Goal: Task Accomplishment & Management: Manage account settings

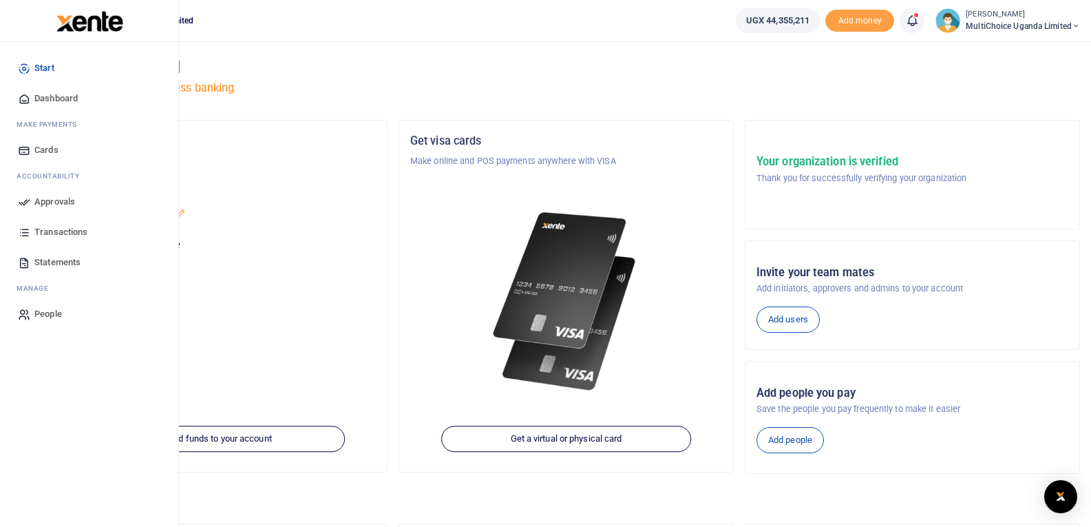
click at [35, 202] on span "Approvals" at bounding box center [54, 202] width 41 height 14
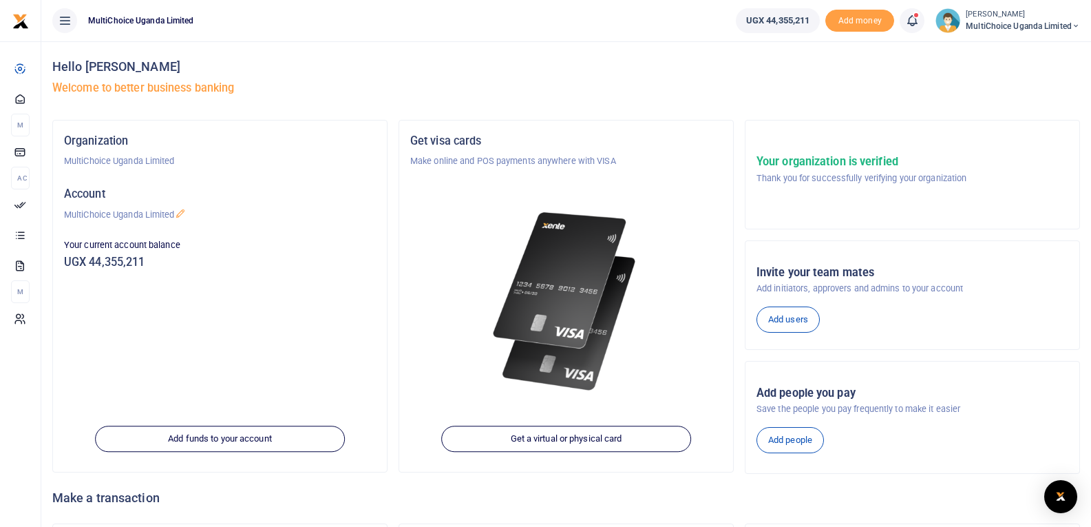
click at [912, 23] on icon at bounding box center [912, 20] width 14 height 15
click at [786, 94] on h6 "Transactions to act upon" at bounding box center [836, 90] width 153 height 11
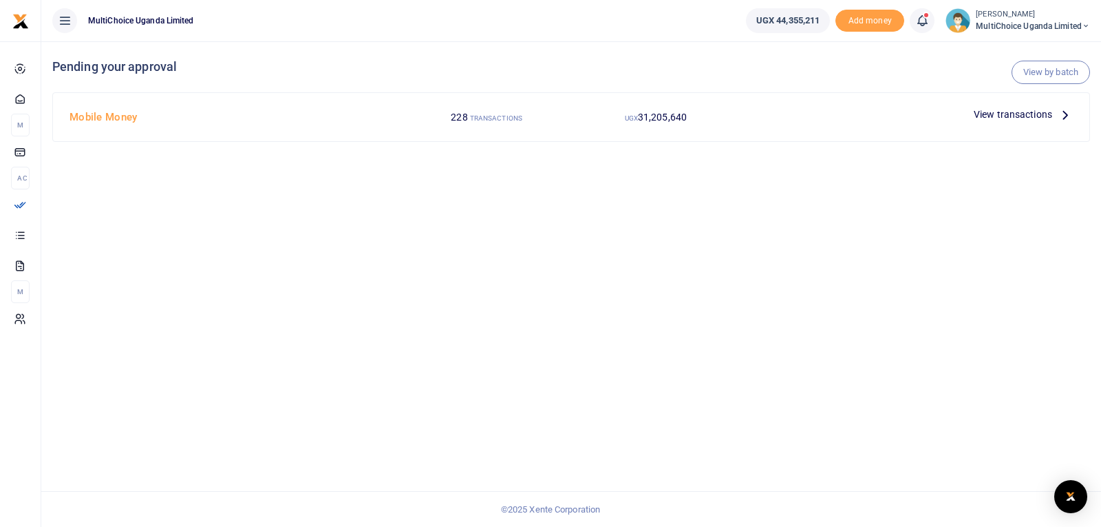
click at [919, 22] on icon at bounding box center [923, 20] width 14 height 15
click at [487, 208] on div "View by batch Pending your approval Mobile Money 228 TRANSACTIONS UGX 31,205,64…" at bounding box center [571, 283] width 1060 height 485
click at [1046, 70] on link "View by batch" at bounding box center [1051, 72] width 78 height 23
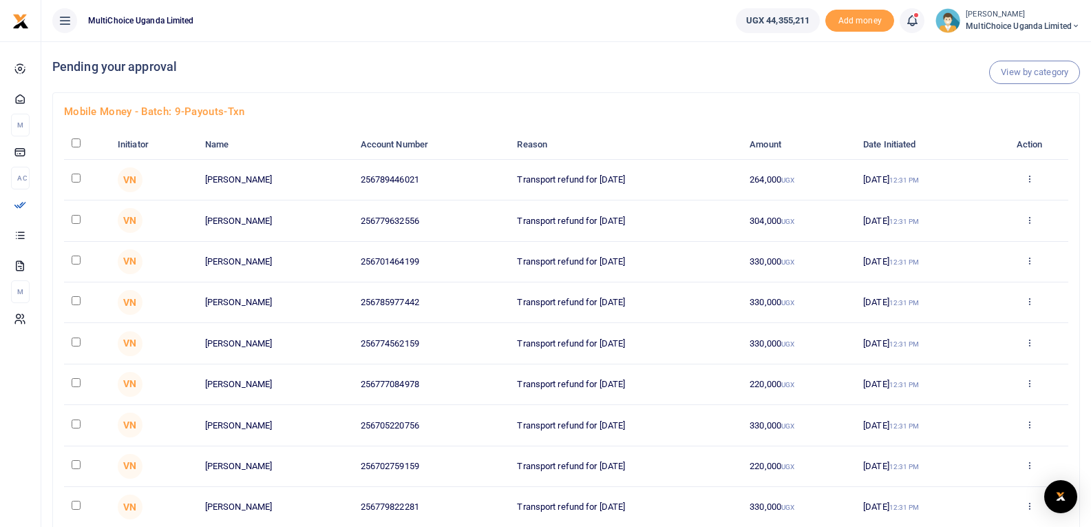
click at [75, 143] on input "checkbox" at bounding box center [76, 142] width 9 height 9
checkbox input "true"
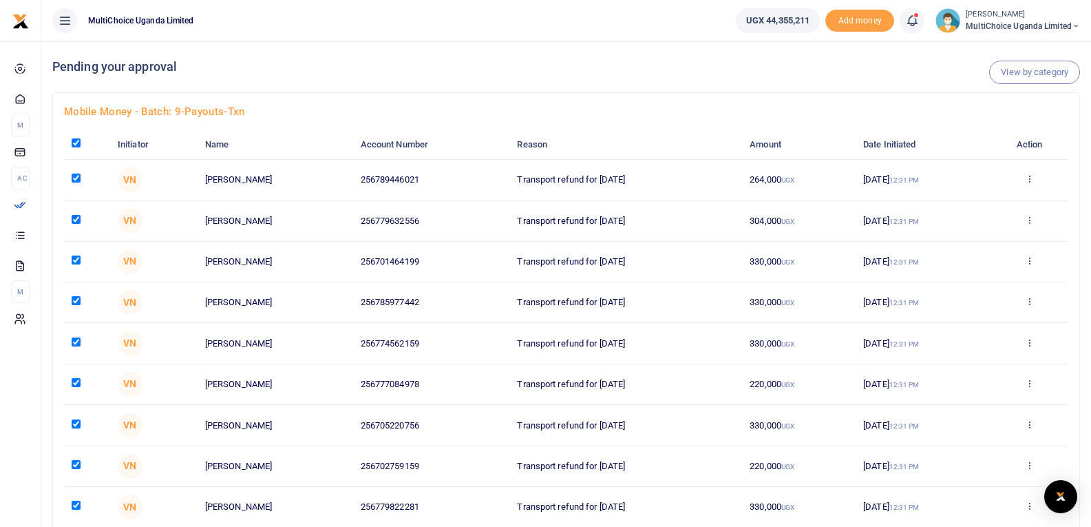
checkbox input "true"
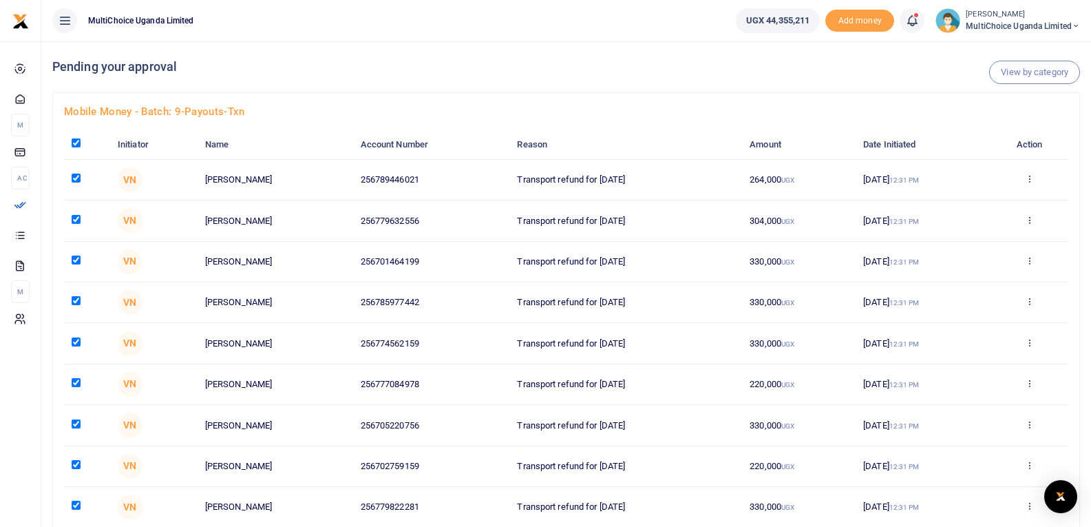
checkbox input "true"
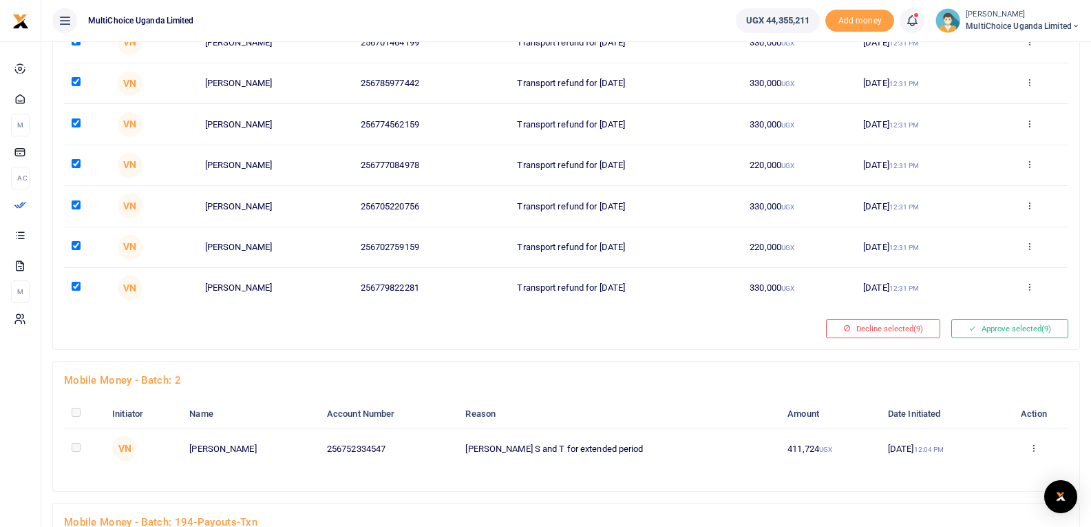
scroll to position [233, 0]
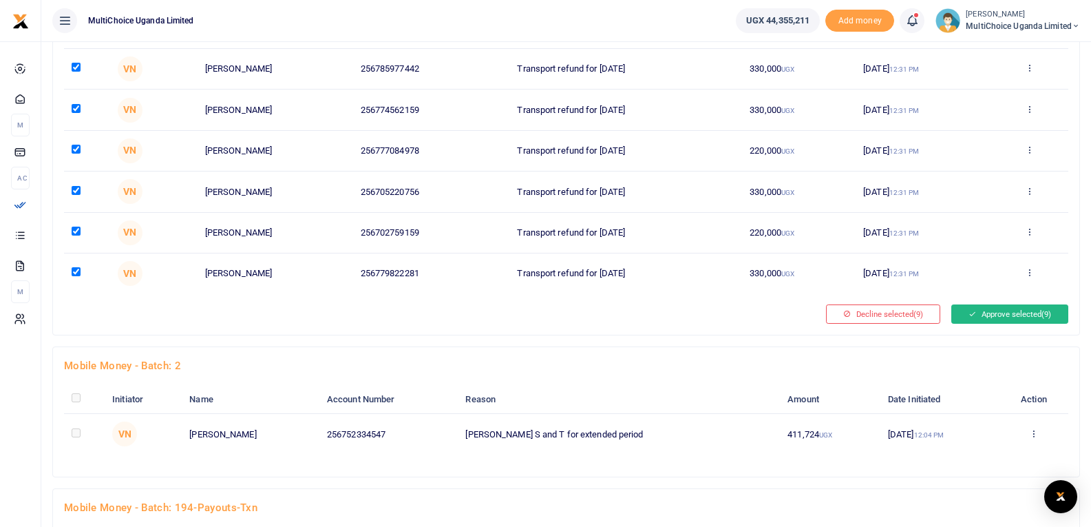
click at [994, 317] on button "Approve selected (9)" at bounding box center [1009, 313] width 117 height 19
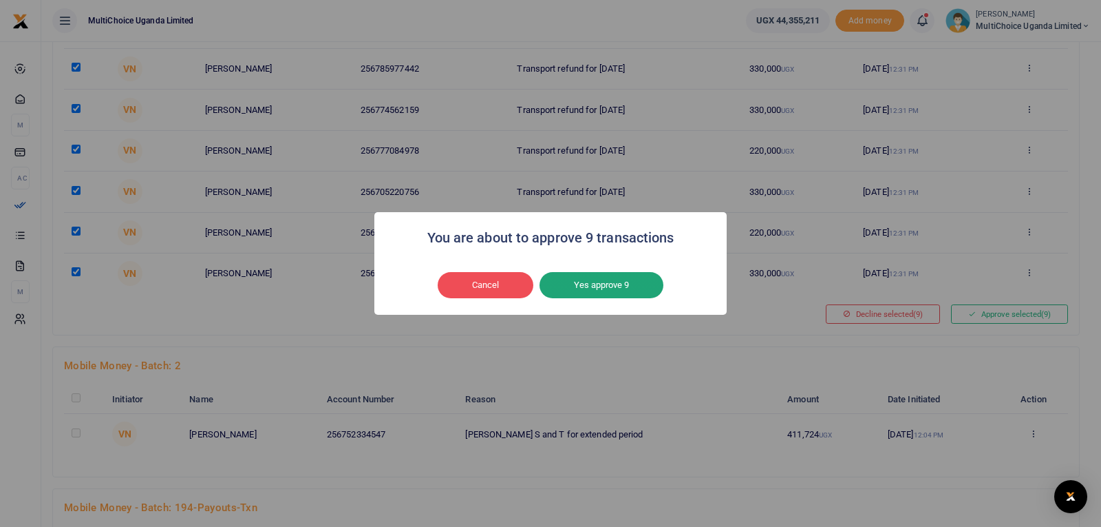
click at [623, 284] on button "Yes approve 9" at bounding box center [602, 285] width 124 height 26
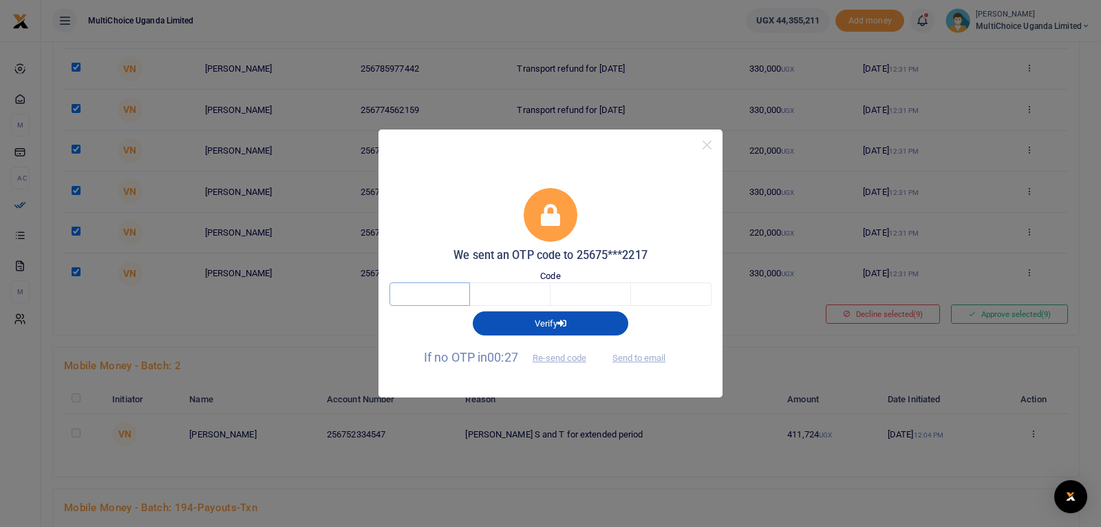
click at [459, 293] on input "text" at bounding box center [430, 293] width 81 height 23
type input "1"
type input "2"
type input "7"
type input "9"
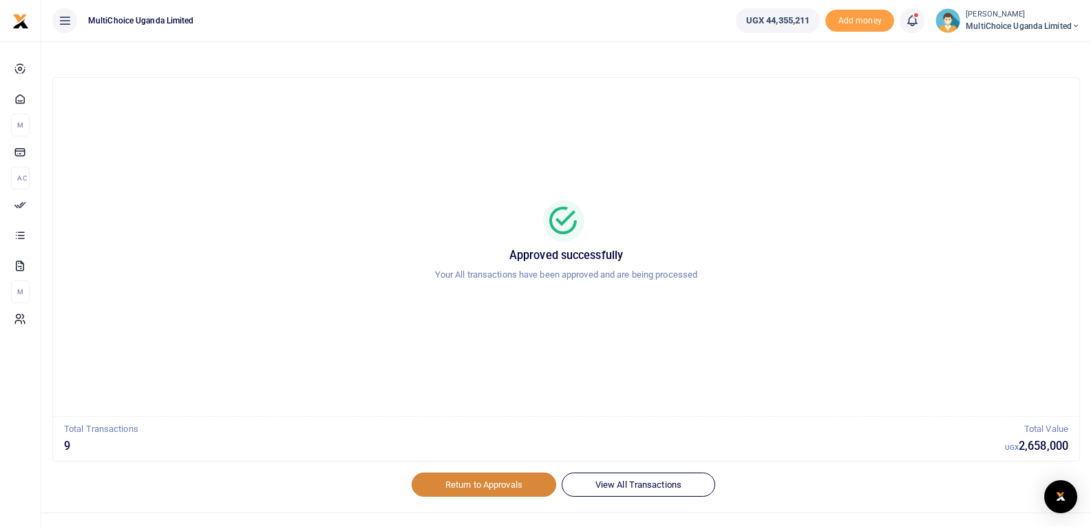
click at [493, 485] on link "Return to Approvals" at bounding box center [484, 483] width 145 height 23
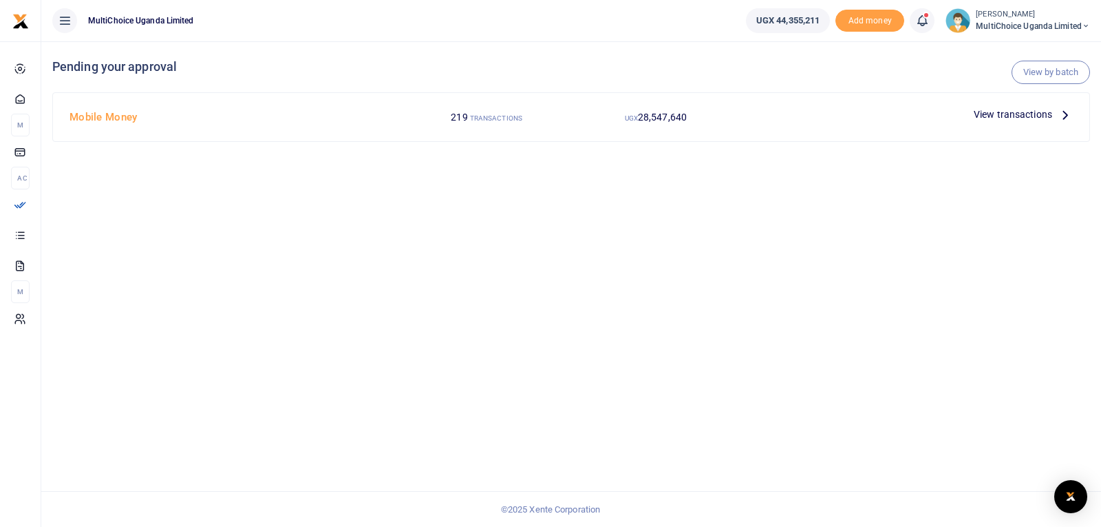
click at [929, 21] on span at bounding box center [929, 21] width 0 height 0
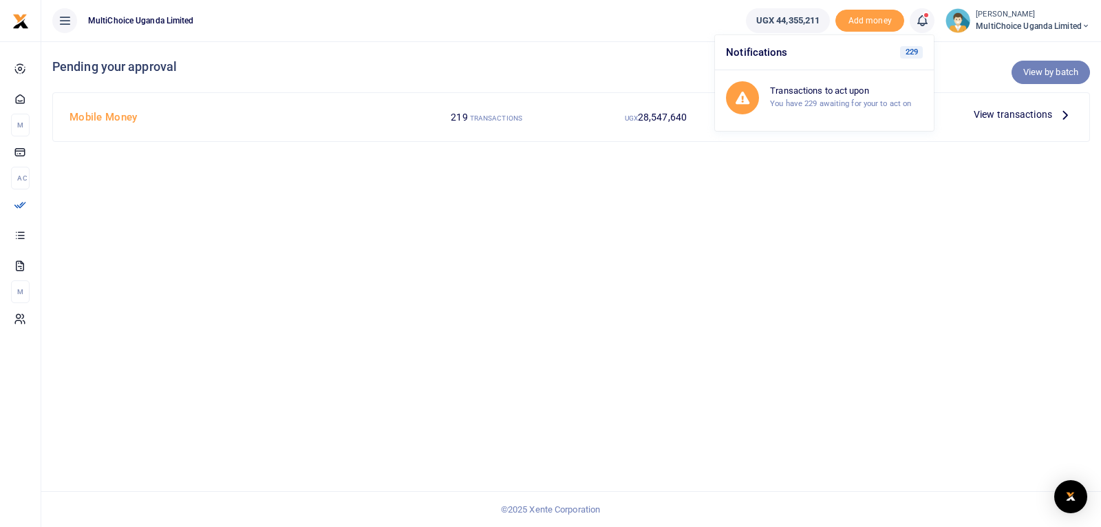
click at [1032, 71] on link "View by batch" at bounding box center [1051, 72] width 78 height 23
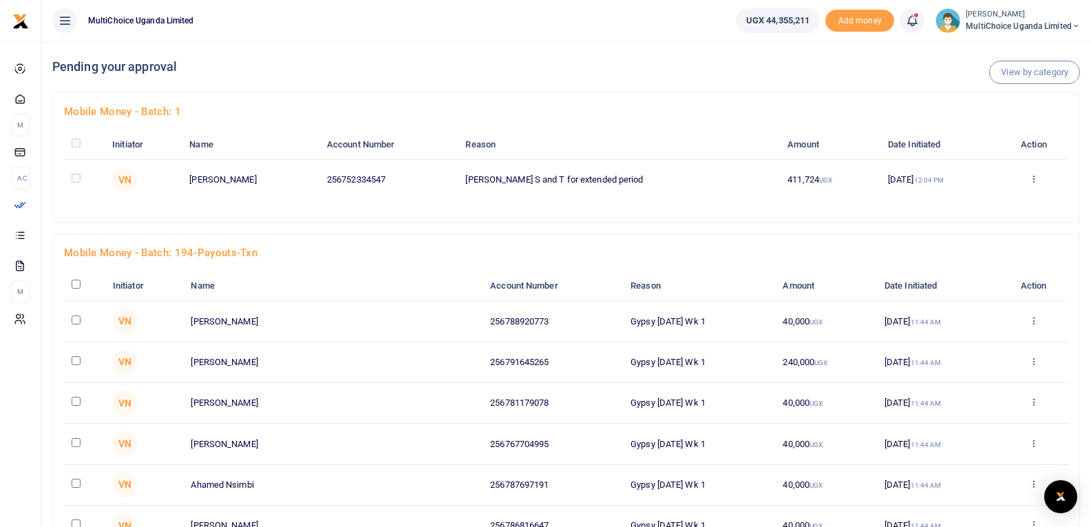
click at [1032, 178] on icon at bounding box center [1033, 178] width 9 height 10
click at [983, 204] on link "Approve" at bounding box center [981, 201] width 109 height 19
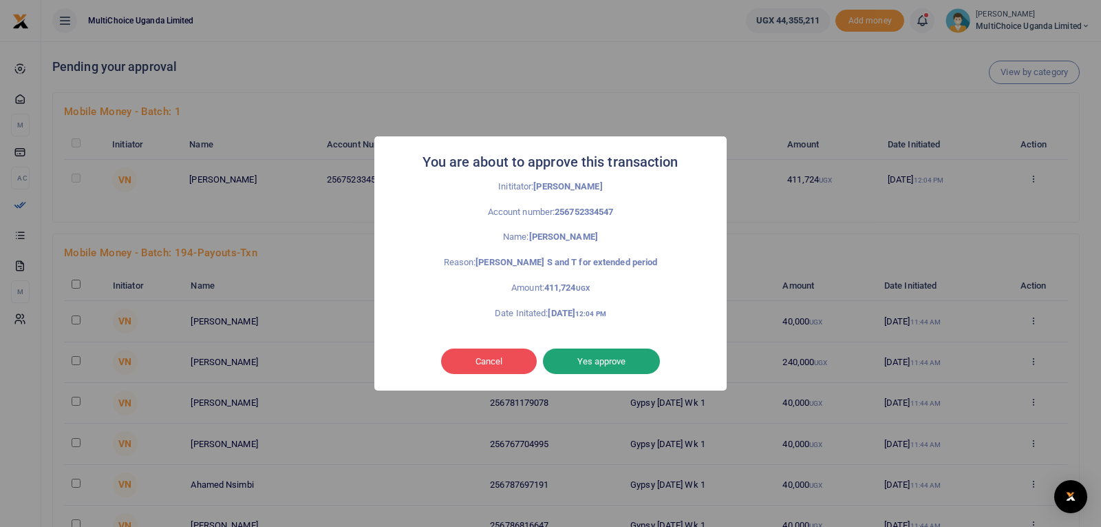
click at [611, 361] on button "Yes approve" at bounding box center [601, 361] width 117 height 26
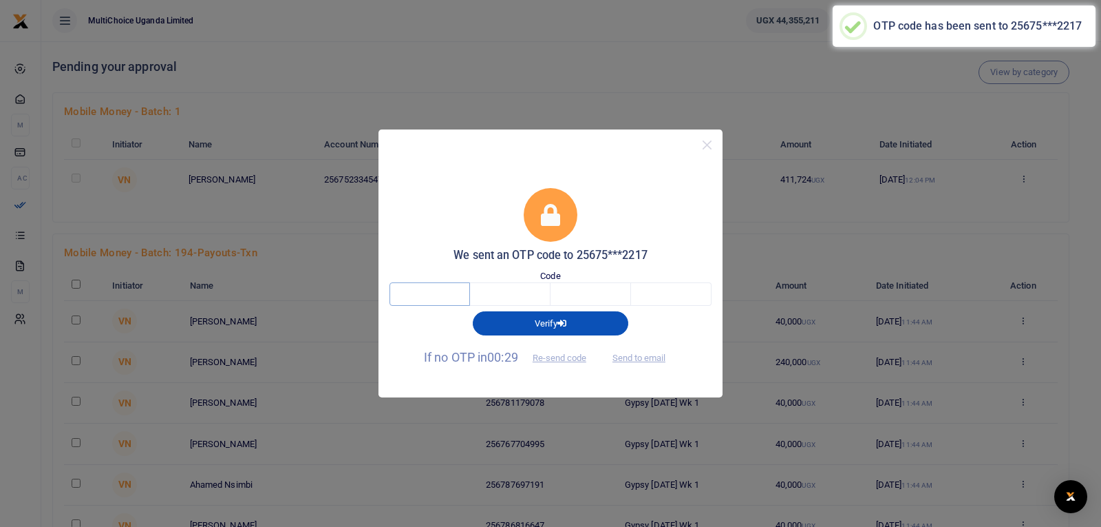
click at [427, 295] on input "text" at bounding box center [430, 293] width 81 height 23
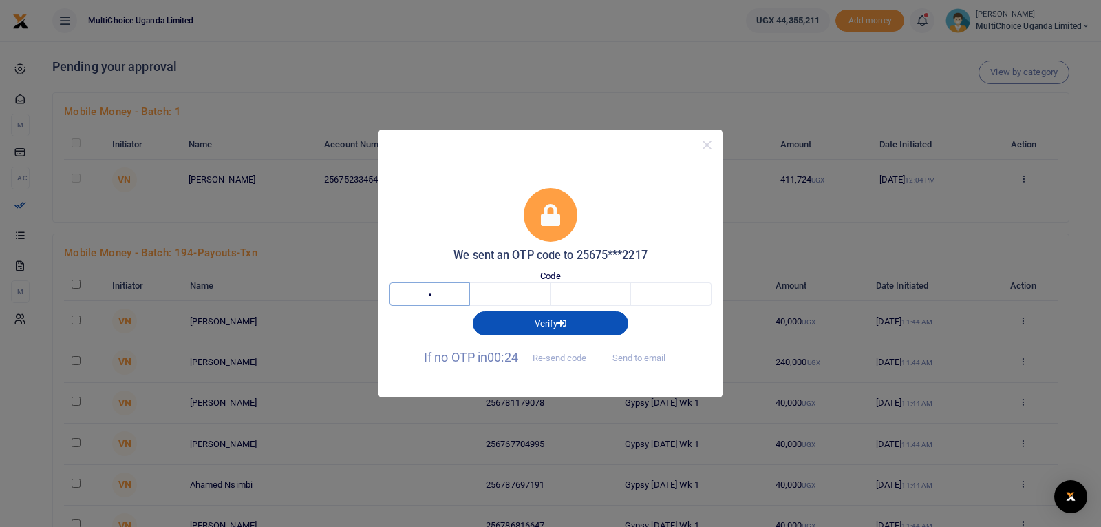
type input "6"
type input "0"
type input "9"
type input "6"
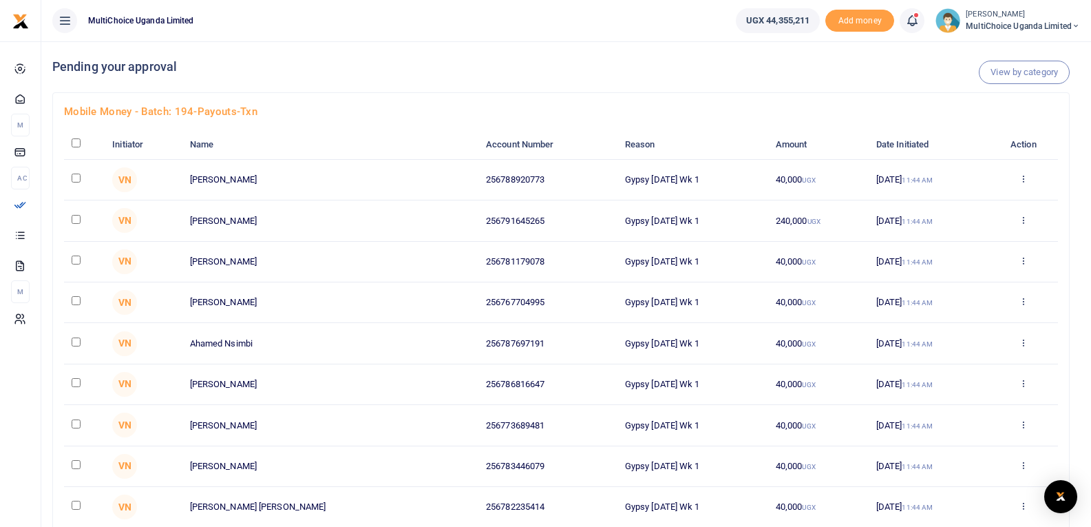
click at [77, 144] on input "checkbox" at bounding box center [76, 142] width 9 height 9
checkbox input "true"
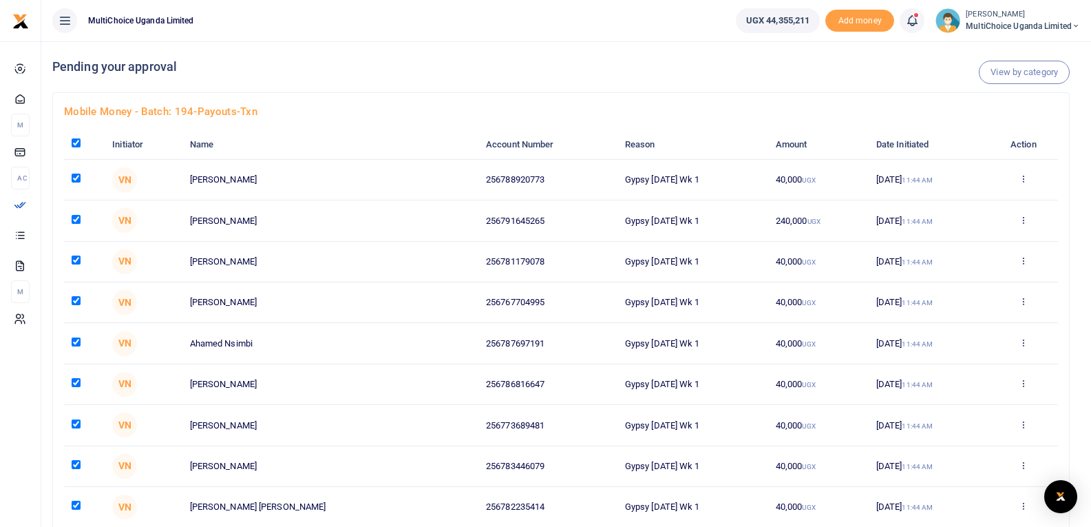
checkbox input "true"
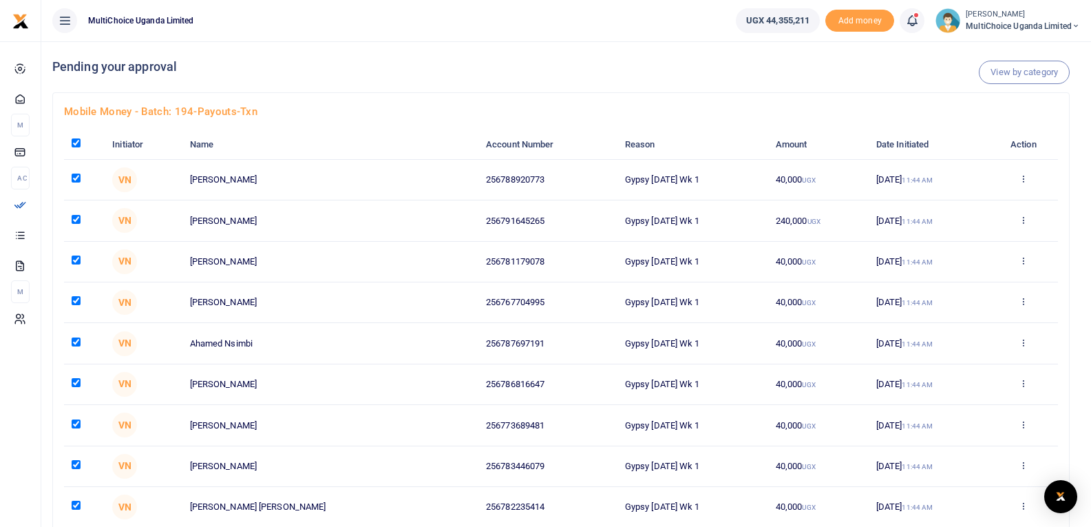
checkbox input "true"
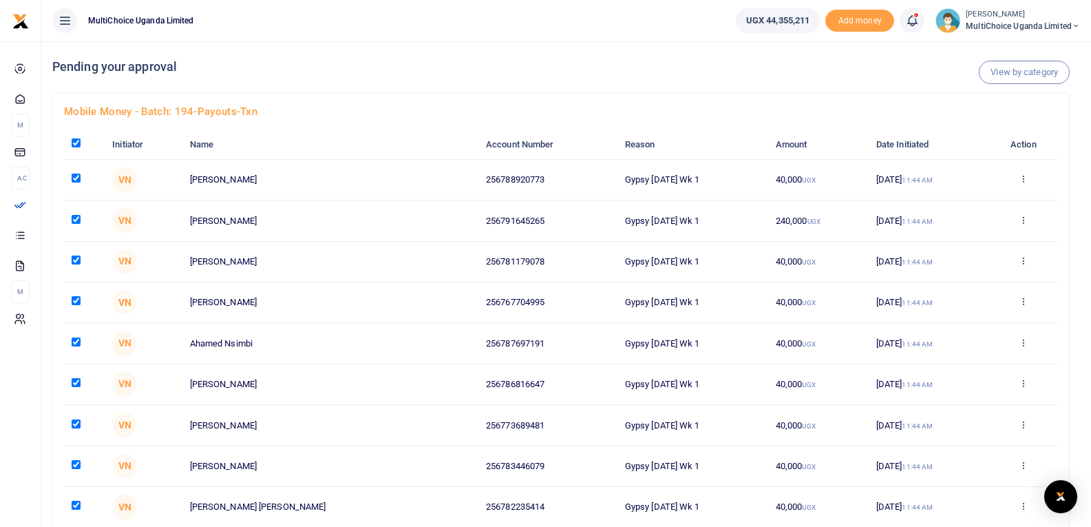
checkbox input "true"
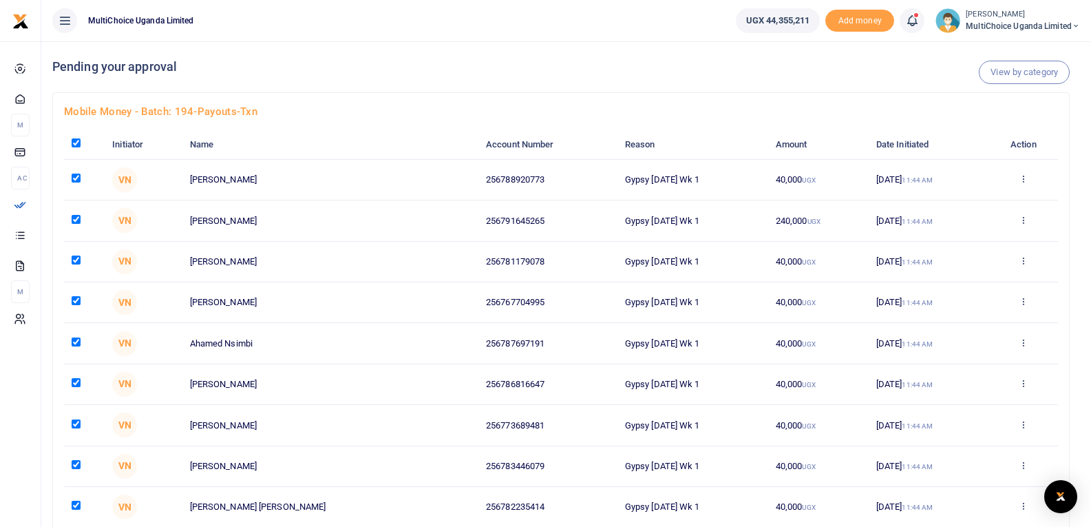
checkbox input "true"
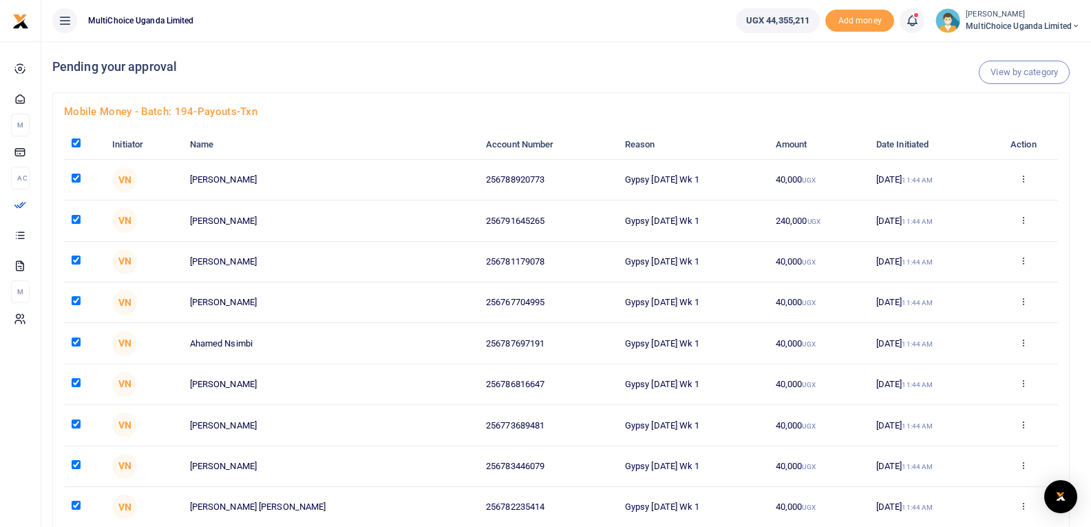
checkbox input "true"
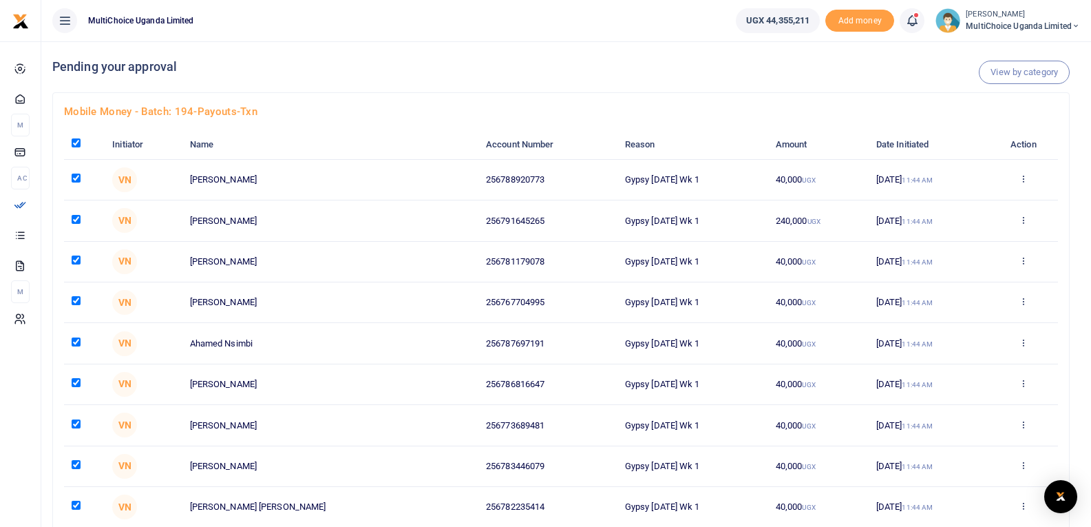
checkbox input "true"
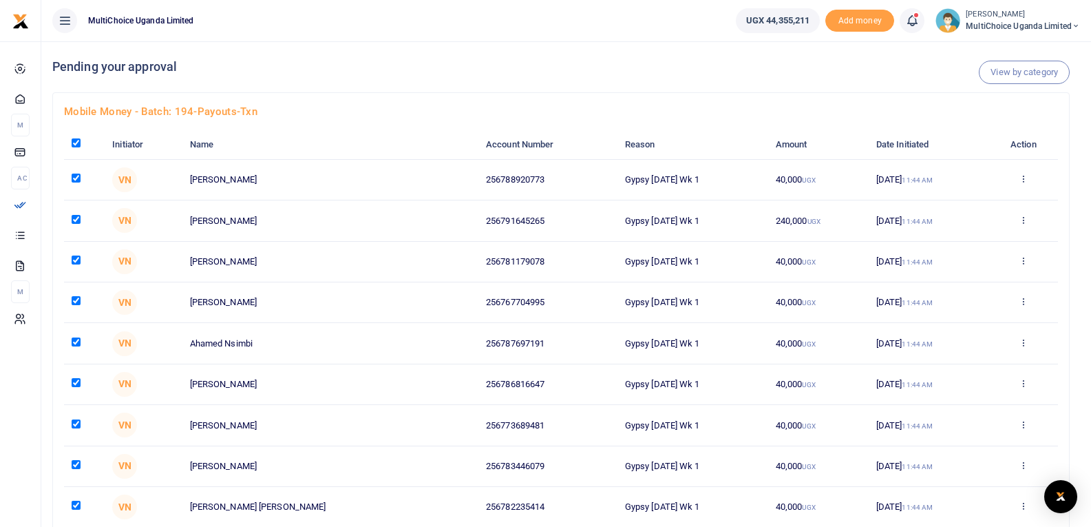
checkbox input "true"
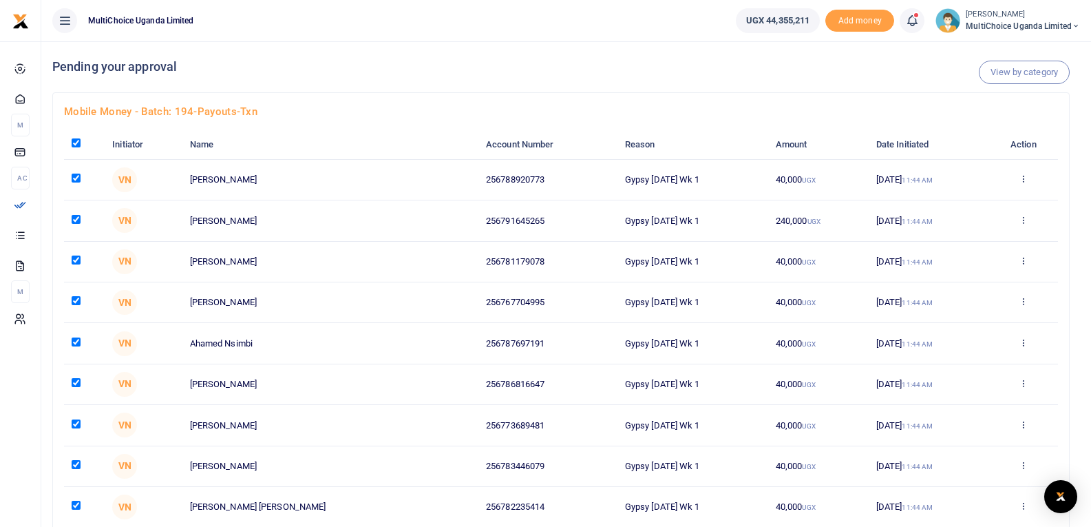
checkbox input "true"
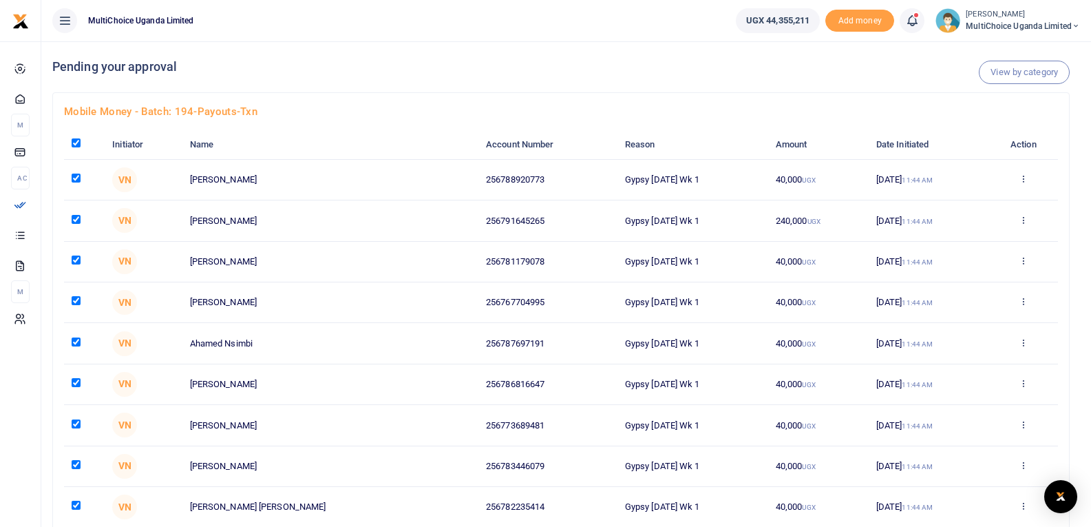
checkbox input "true"
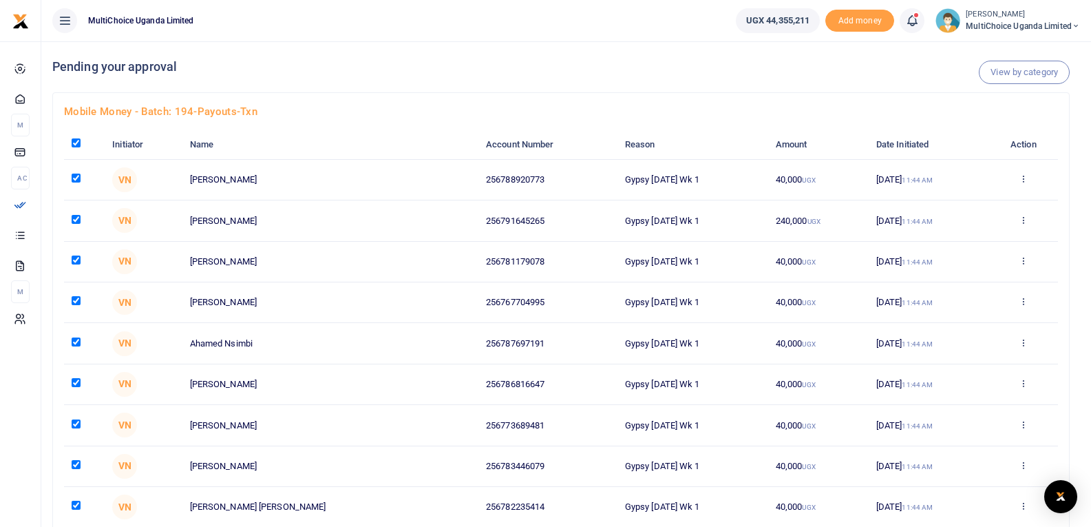
checkbox input "true"
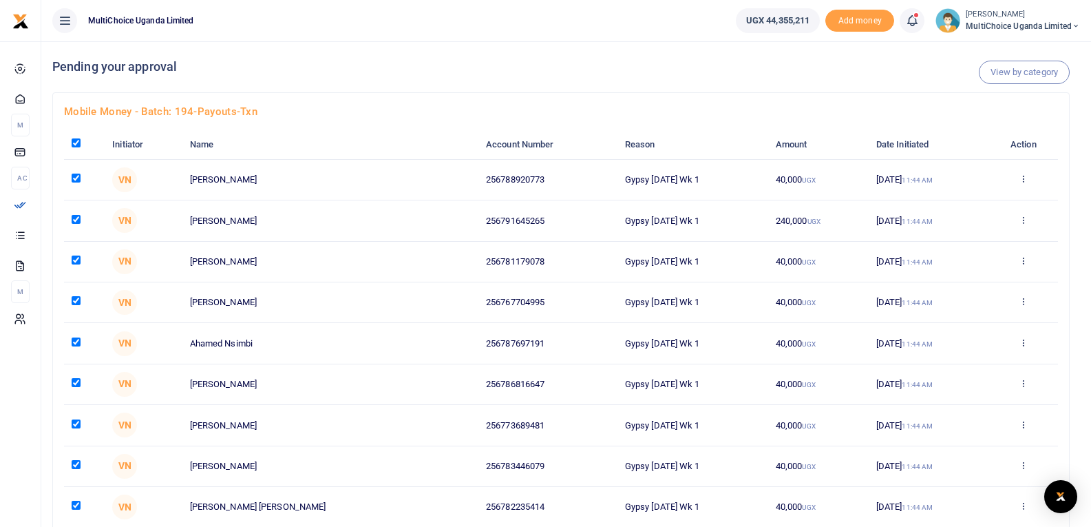
checkbox input "true"
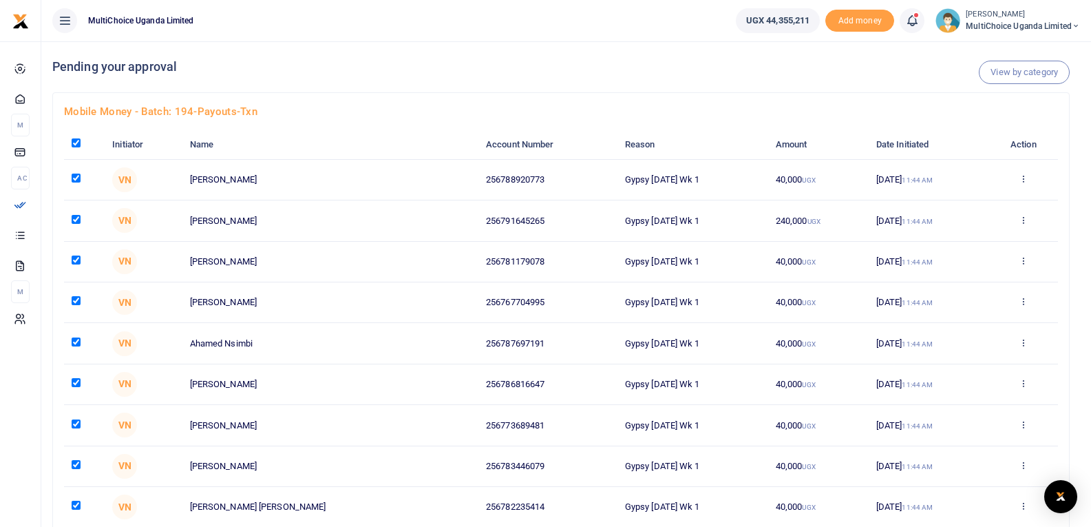
checkbox input "true"
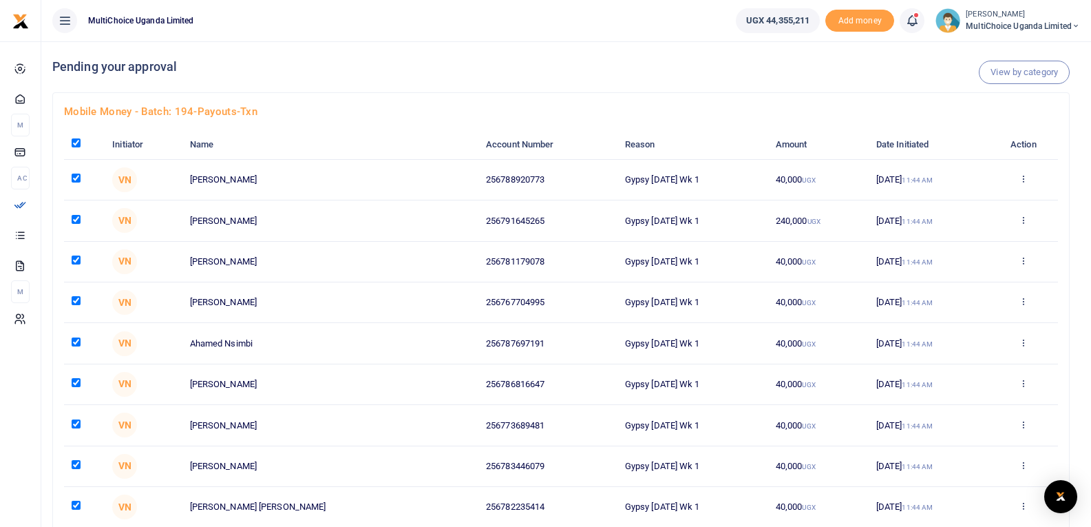
checkbox input "true"
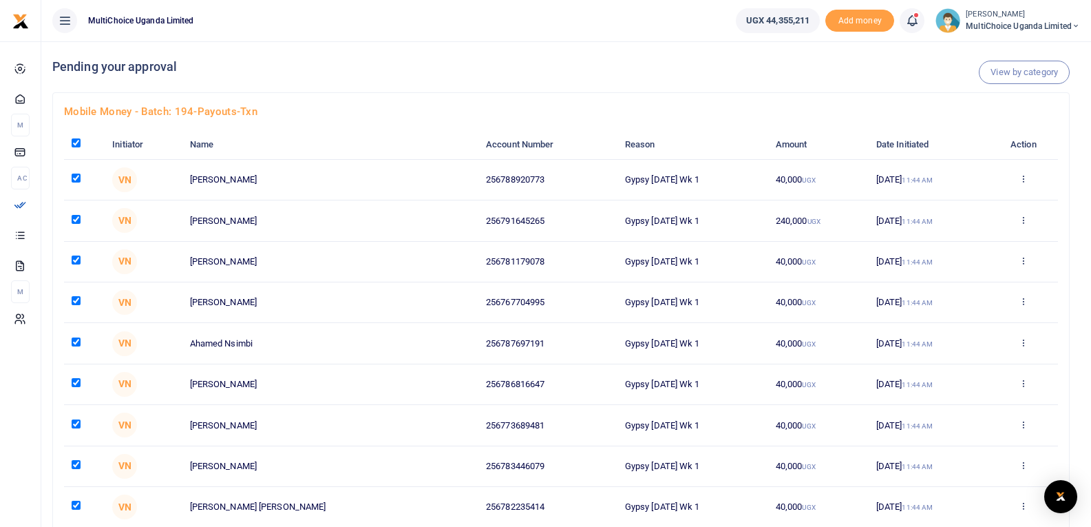
checkbox input "true"
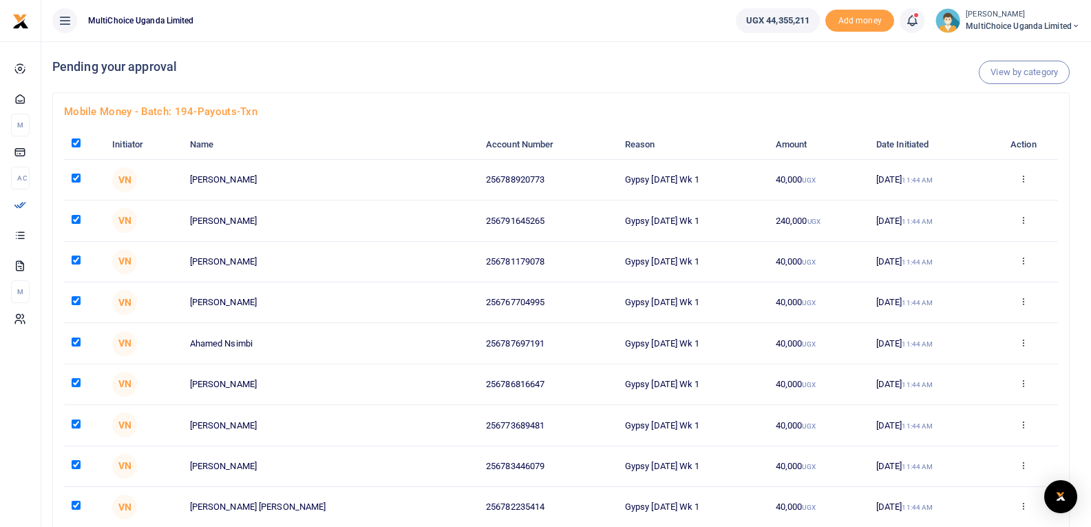
checkbox input "true"
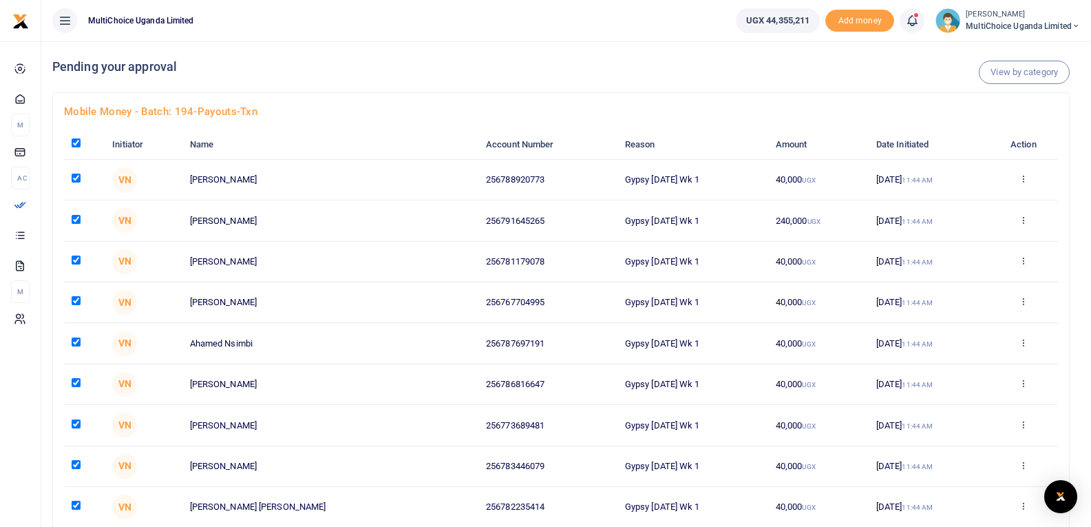
checkbox input "true"
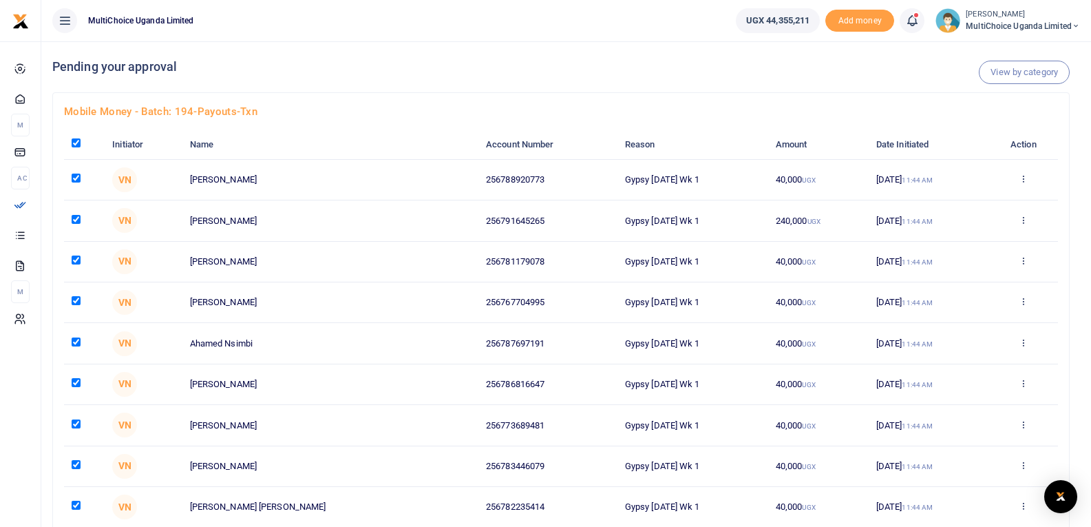
checkbox input "true"
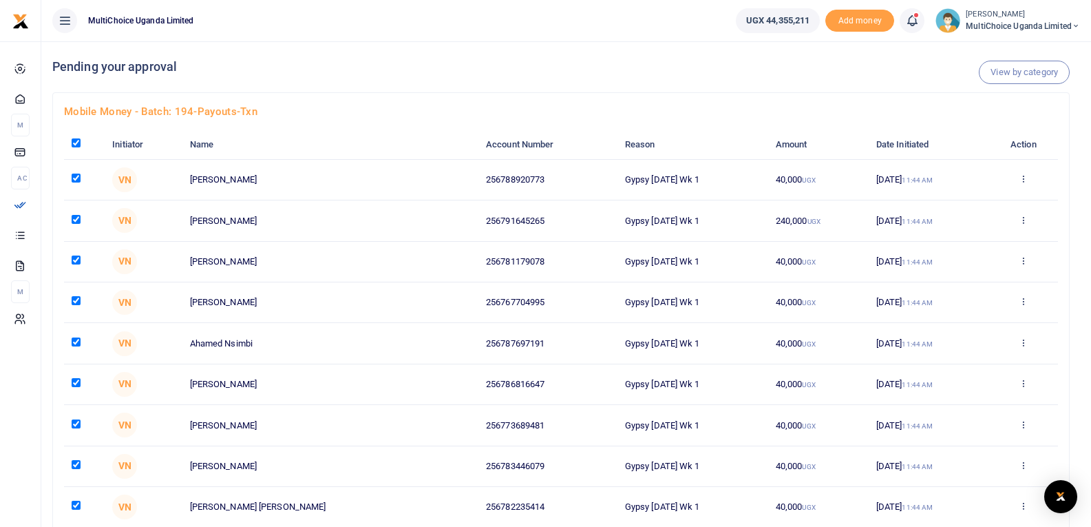
checkbox input "true"
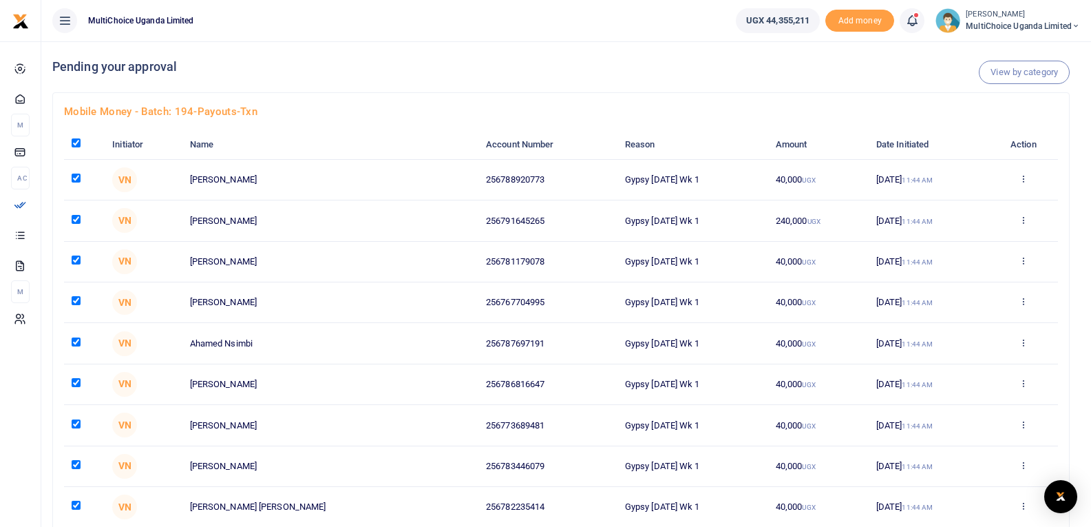
checkbox input "true"
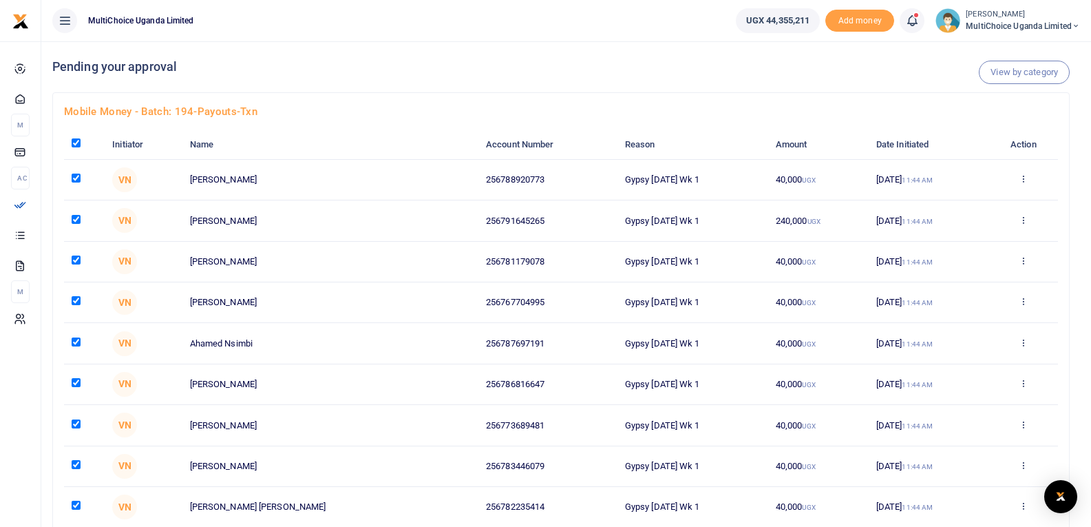
checkbox input "true"
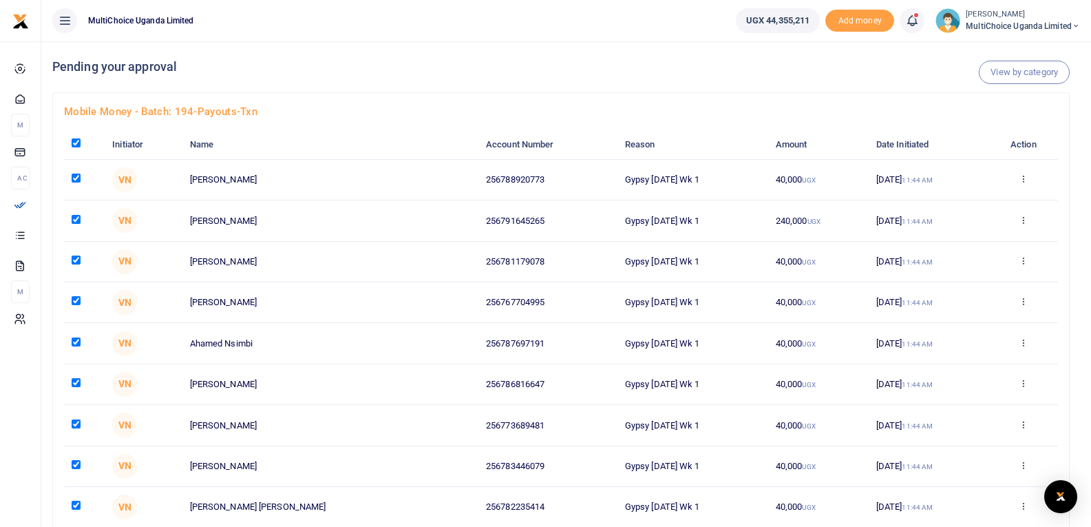
checkbox input "true"
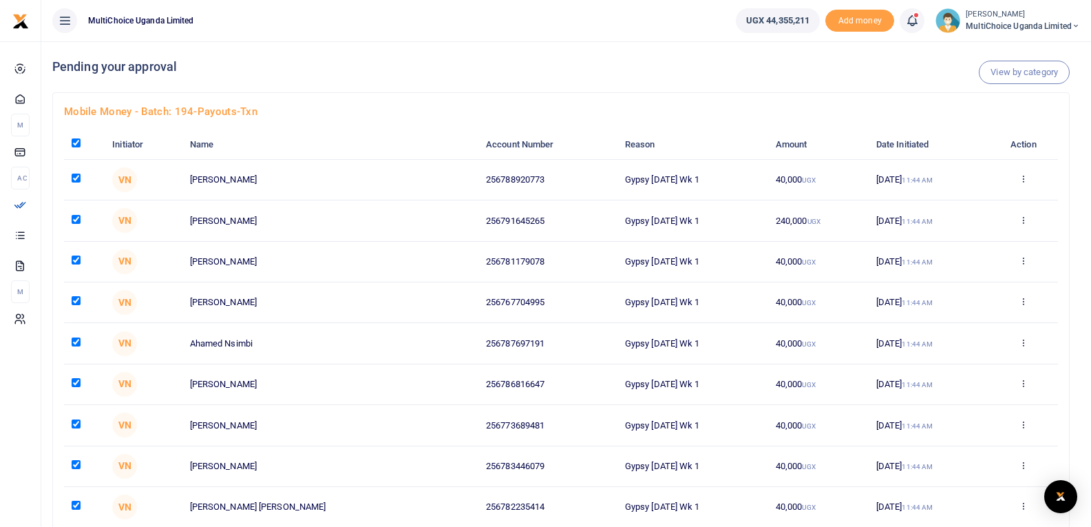
checkbox input "true"
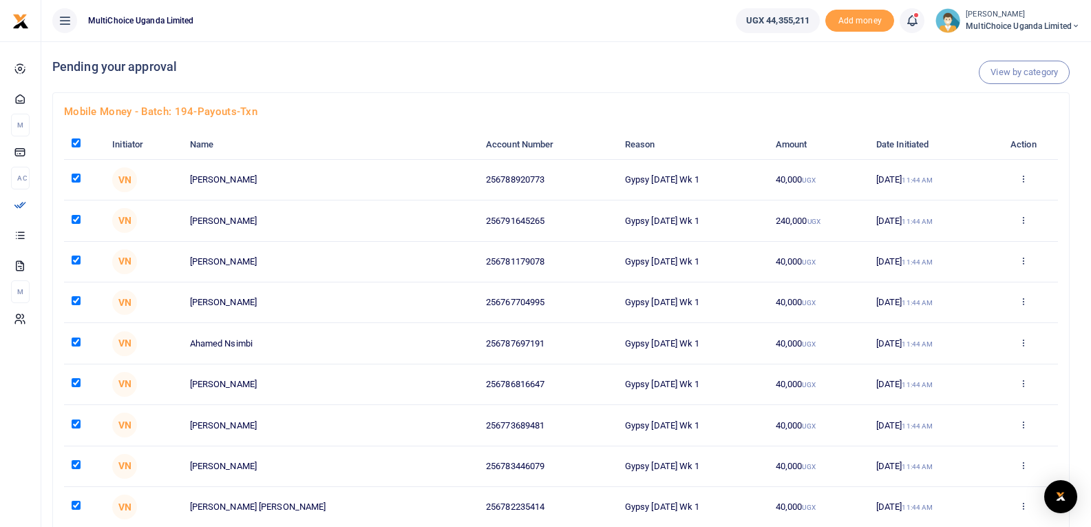
checkbox input "true"
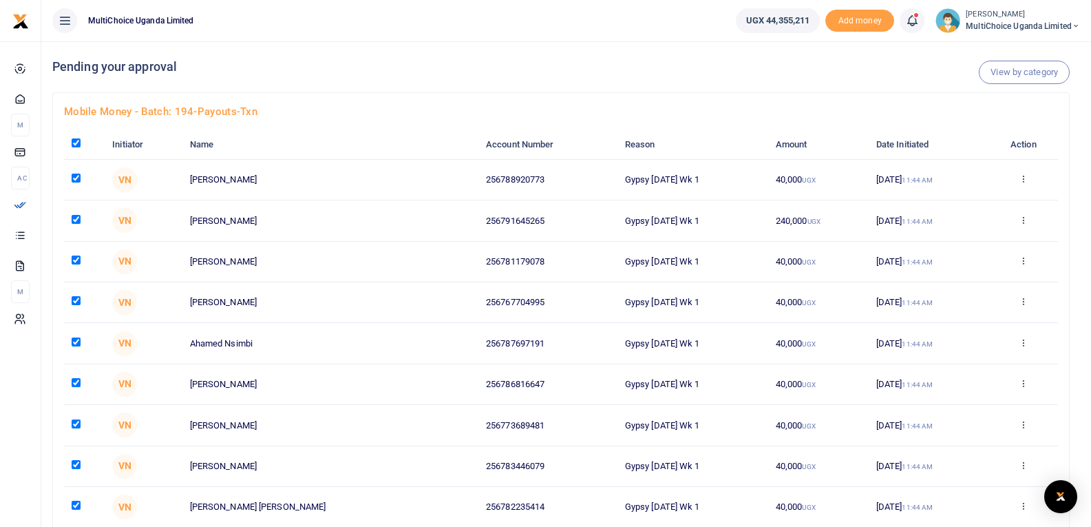
checkbox input "true"
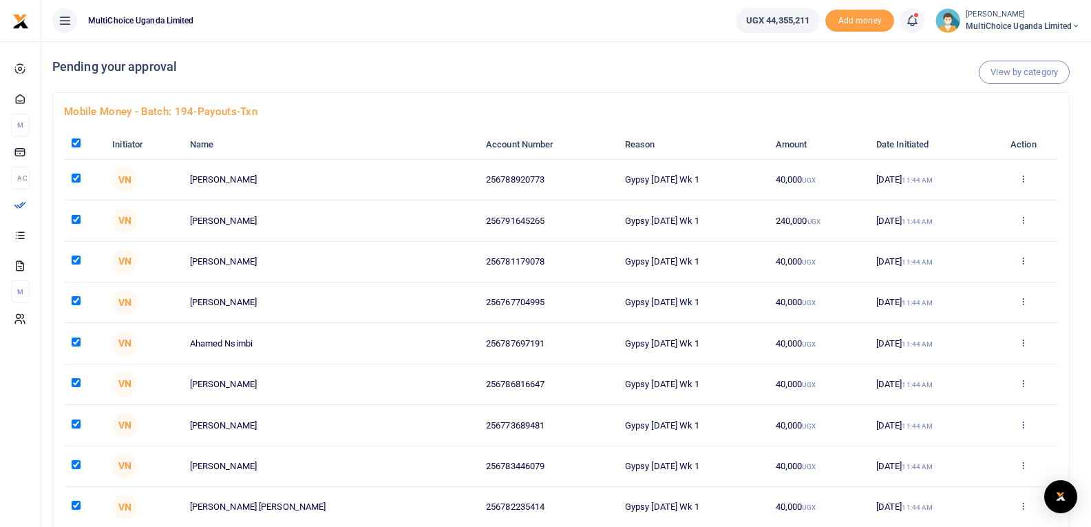
checkbox input "true"
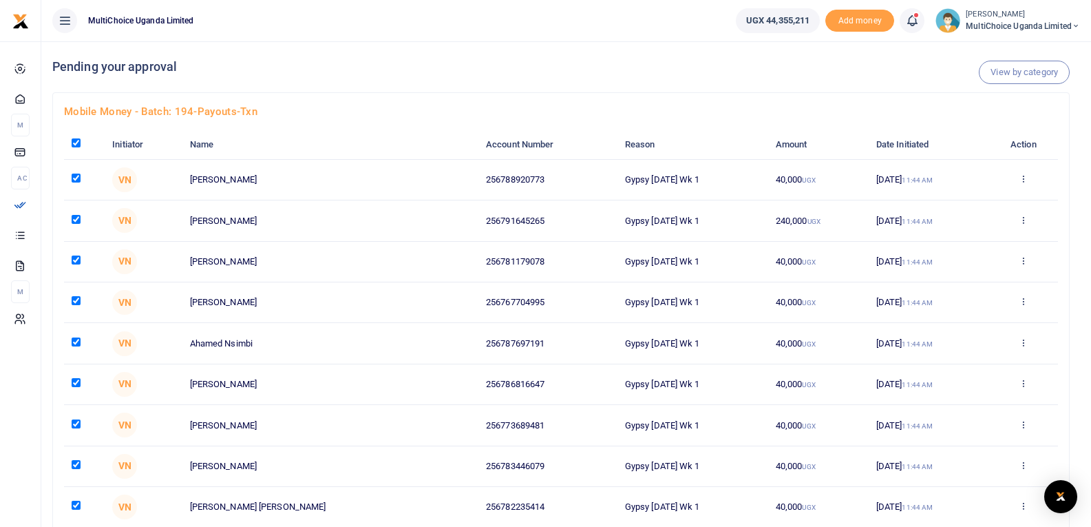
checkbox input "true"
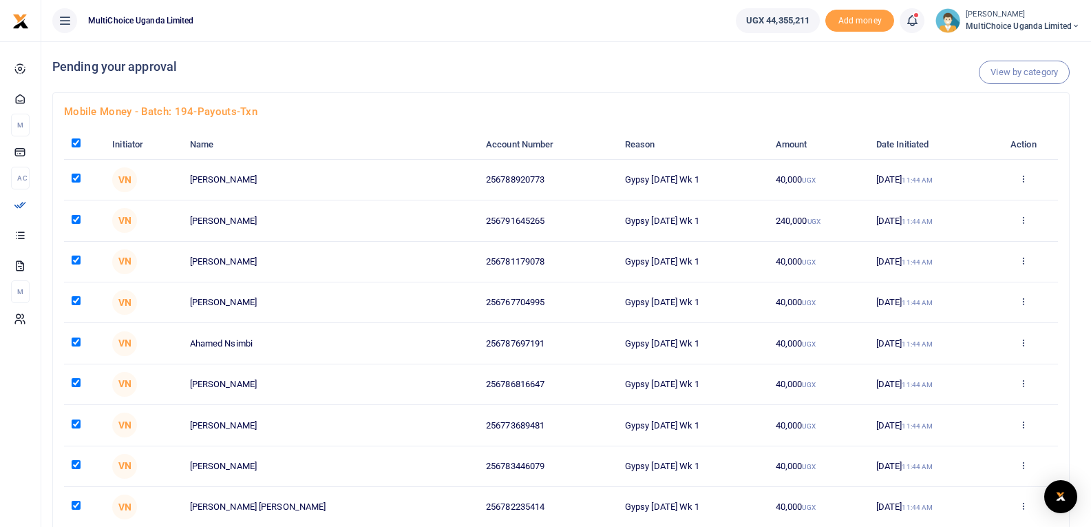
checkbox input "true"
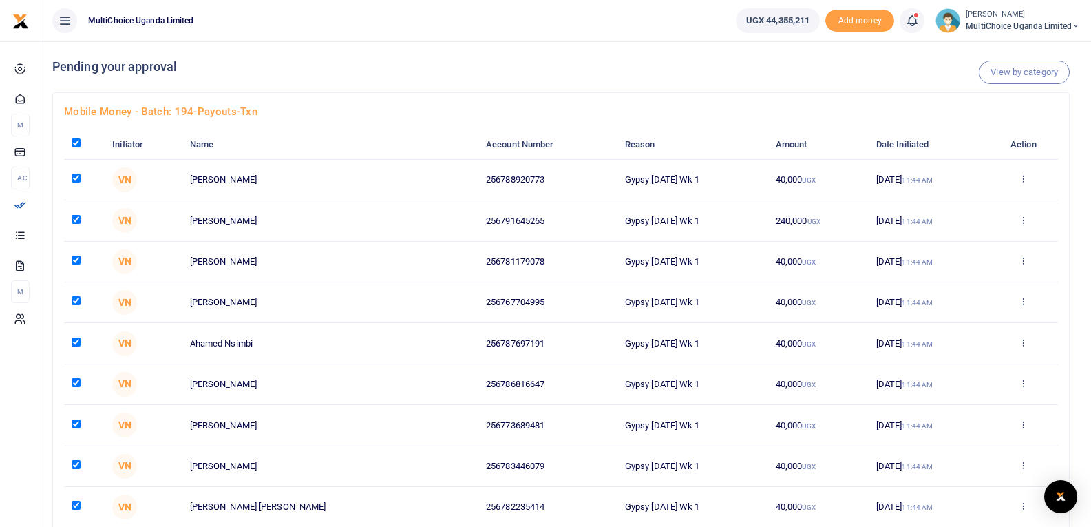
checkbox input "true"
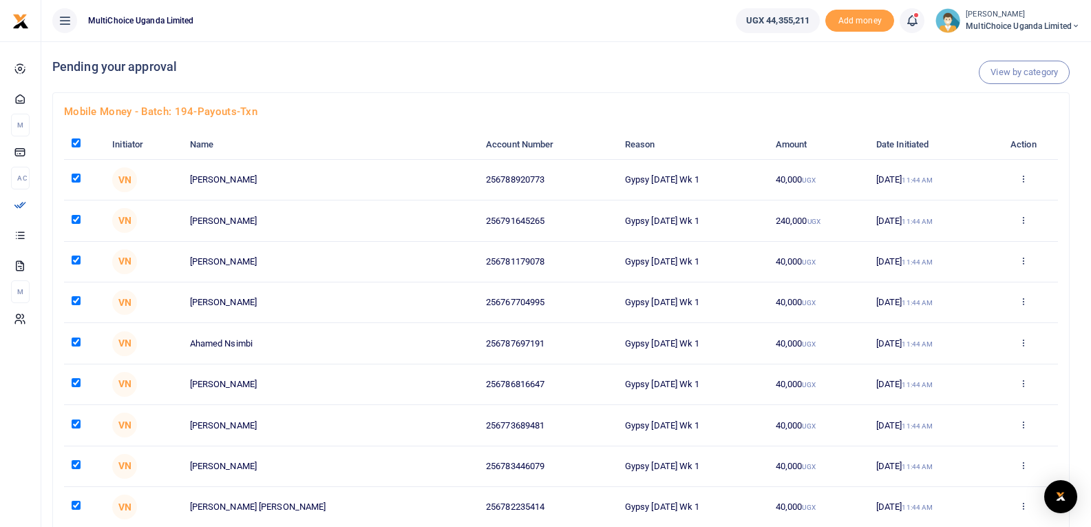
checkbox input "true"
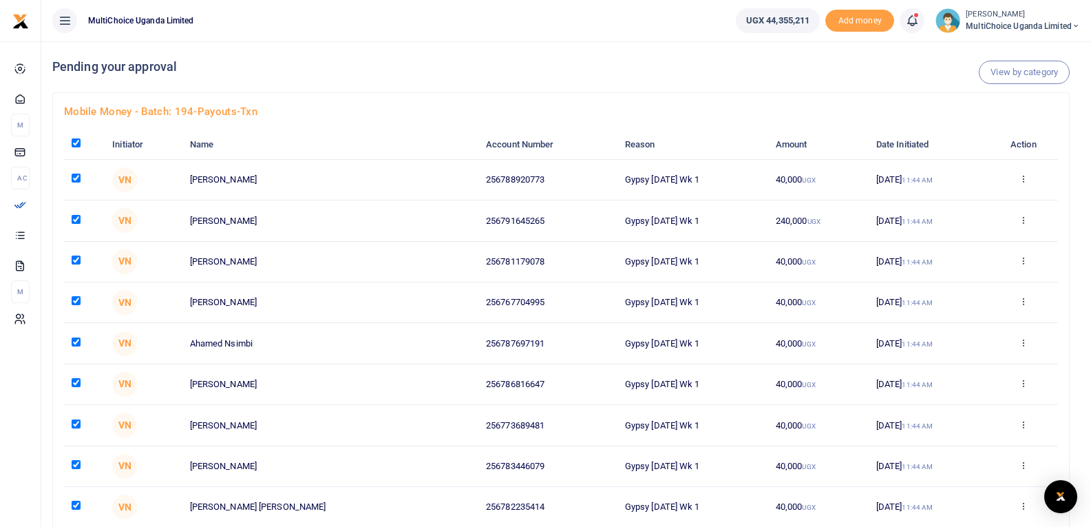
checkbox input "true"
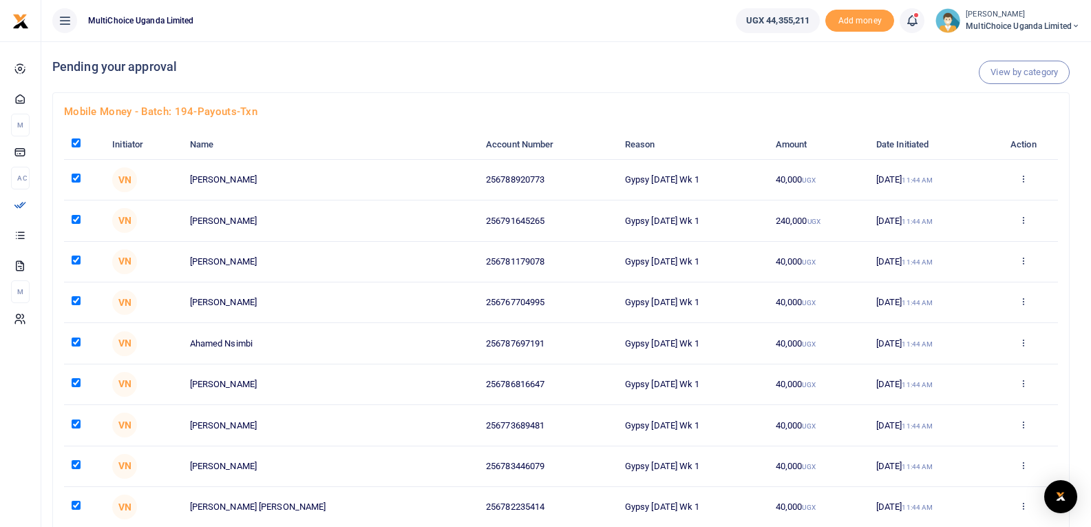
checkbox input "true"
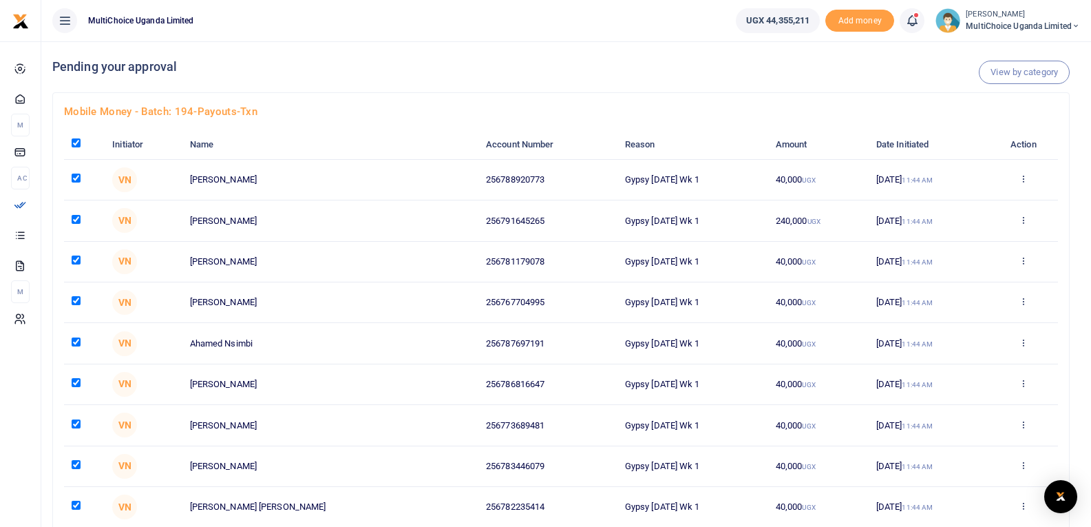
checkbox input "true"
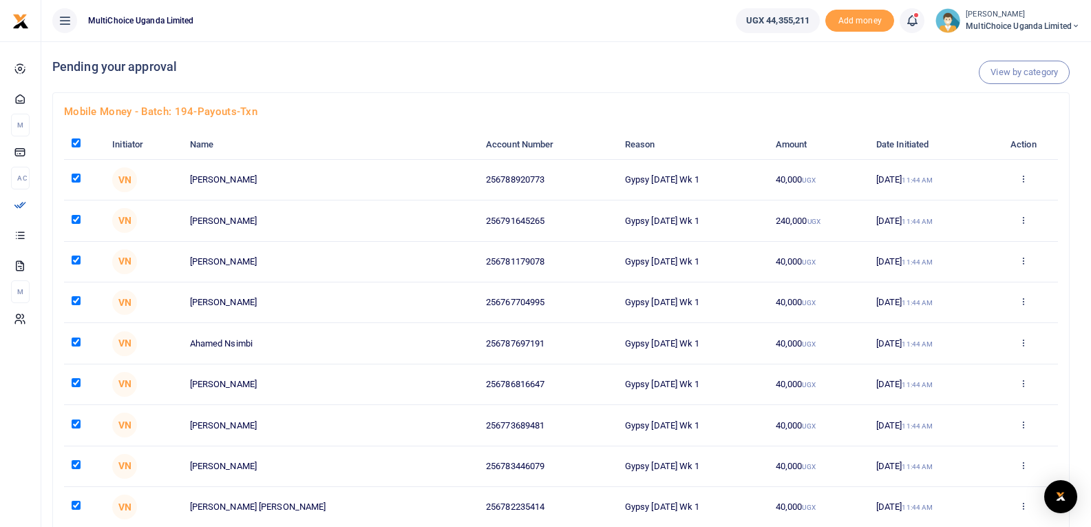
checkbox input "true"
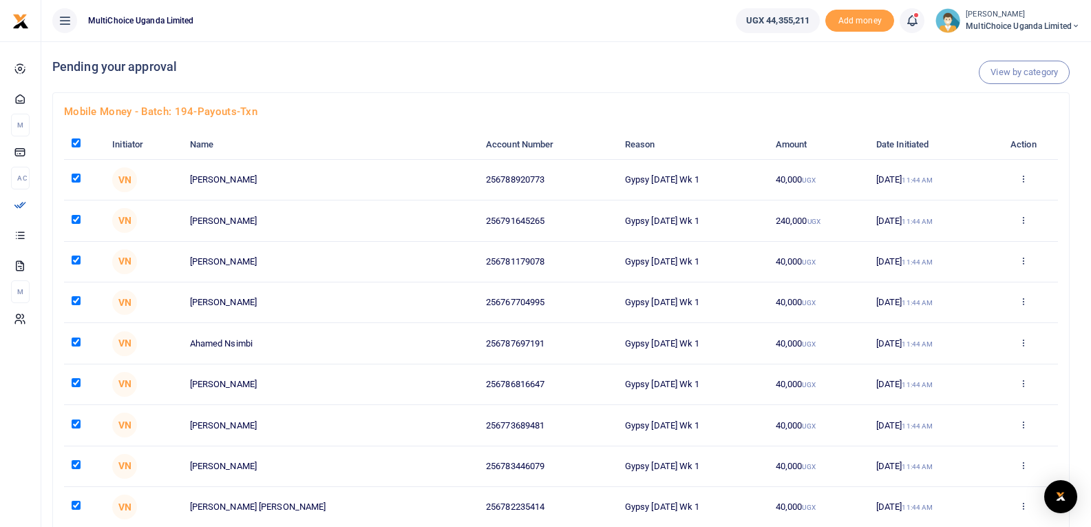
checkbox input "true"
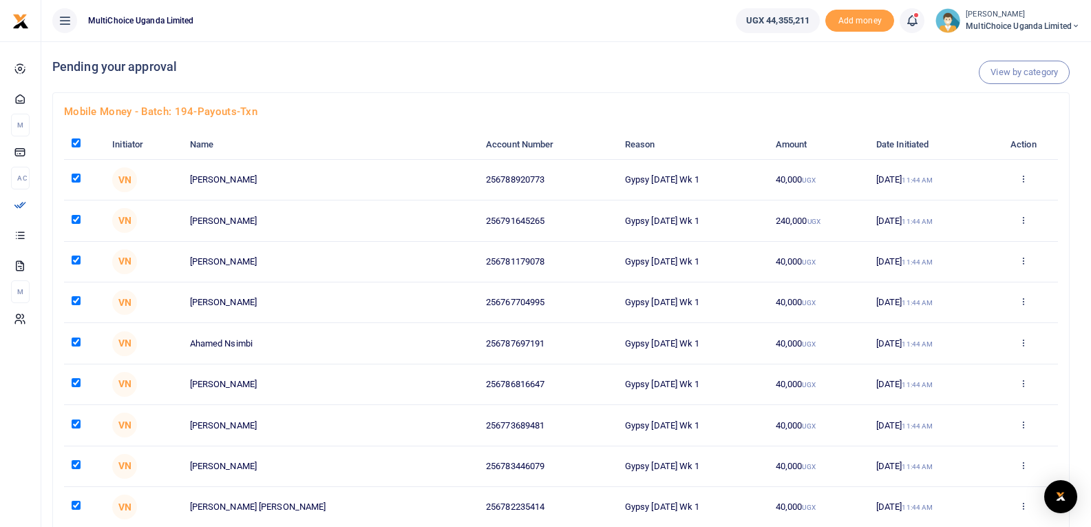
checkbox input "true"
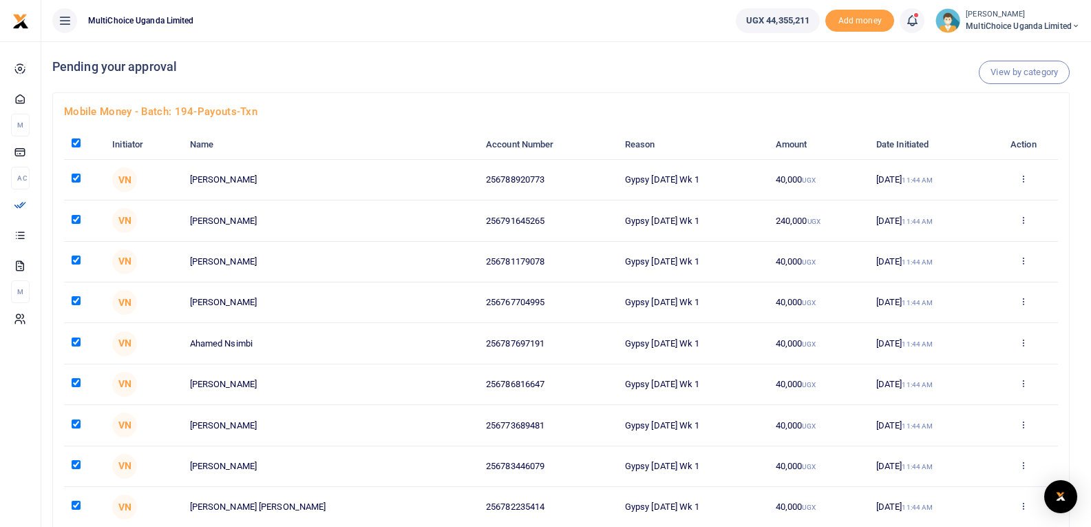
checkbox input "true"
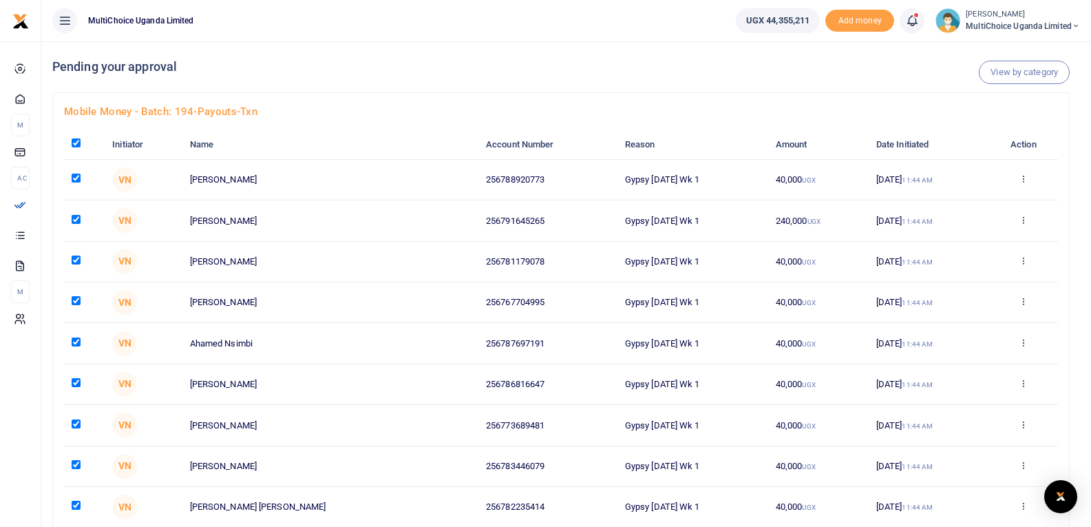
checkbox input "true"
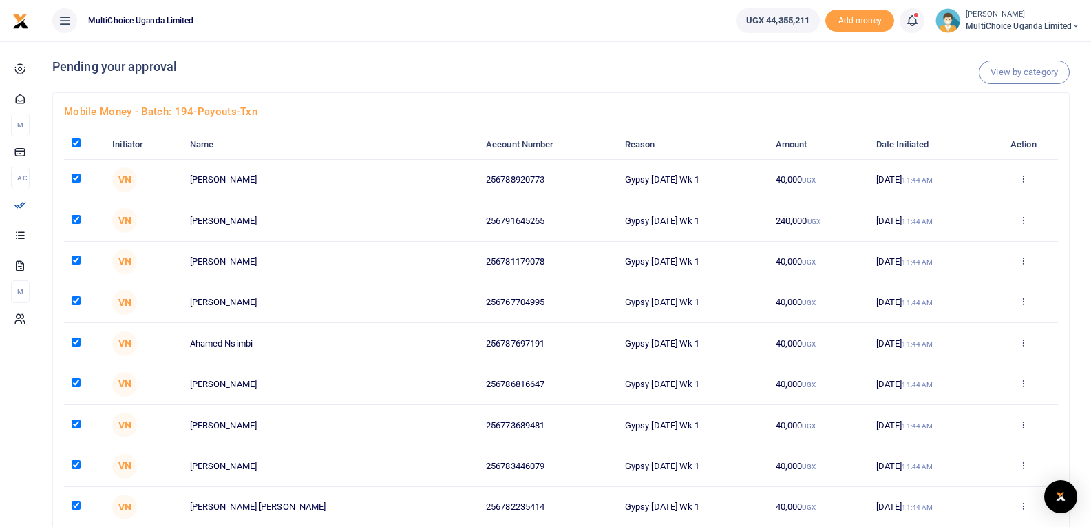
checkbox input "true"
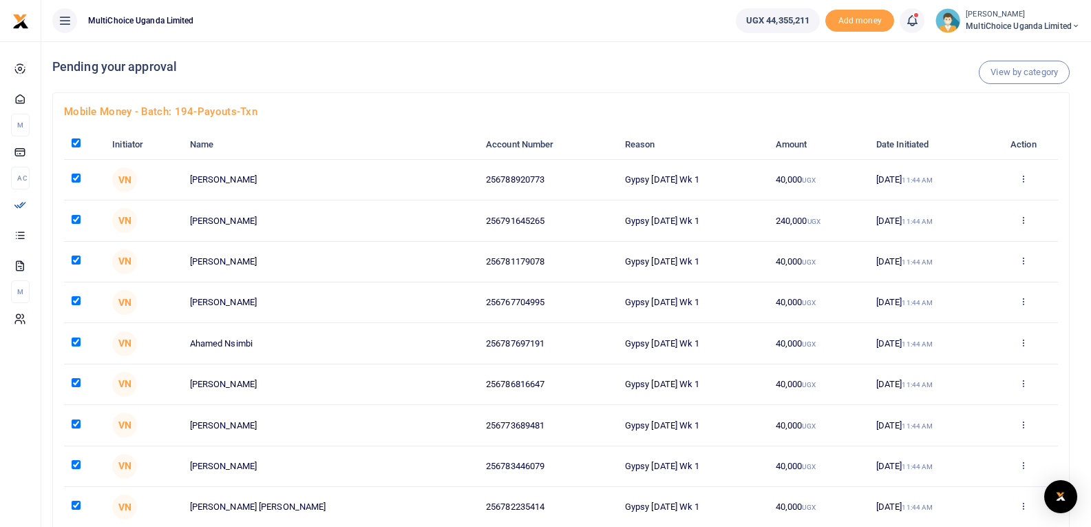
checkbox input "true"
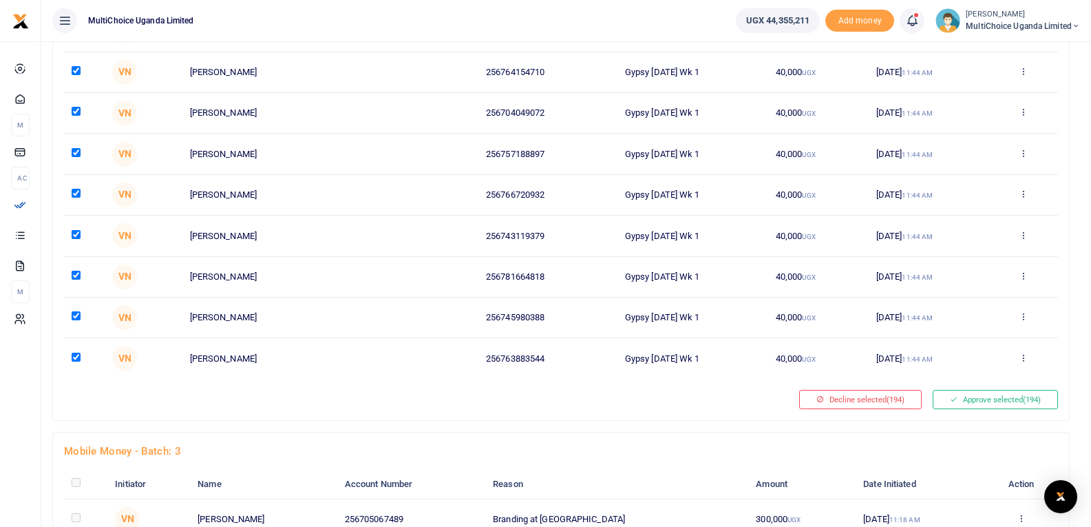
scroll to position [7779, 0]
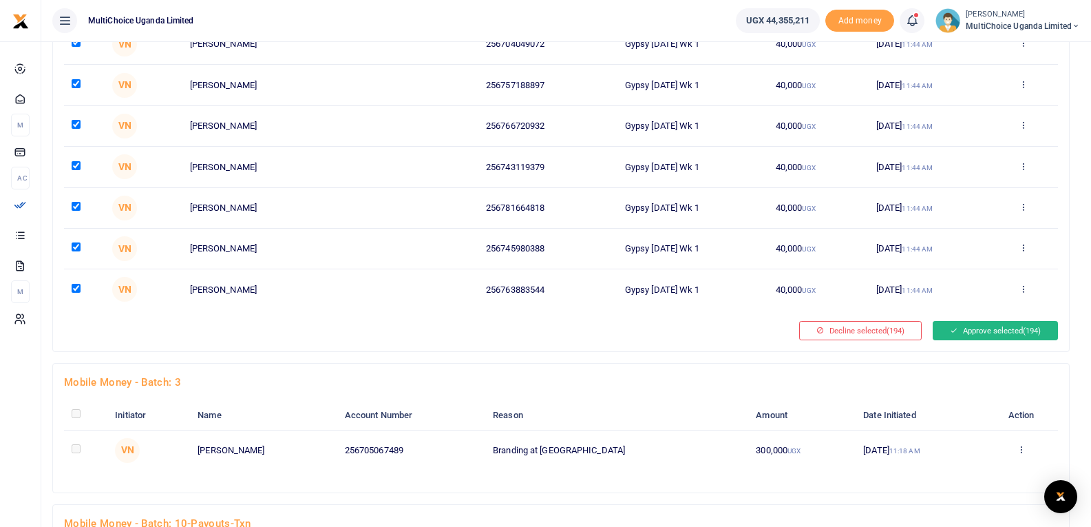
click at [1002, 328] on button "Approve selected (194)" at bounding box center [995, 330] width 125 height 19
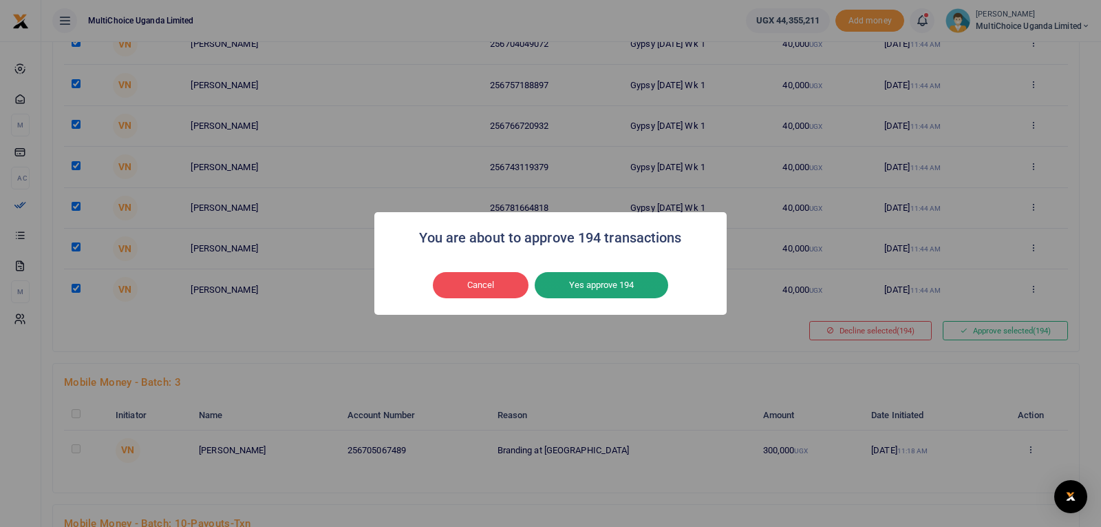
click at [609, 289] on button "Yes approve 194" at bounding box center [602, 285] width 134 height 26
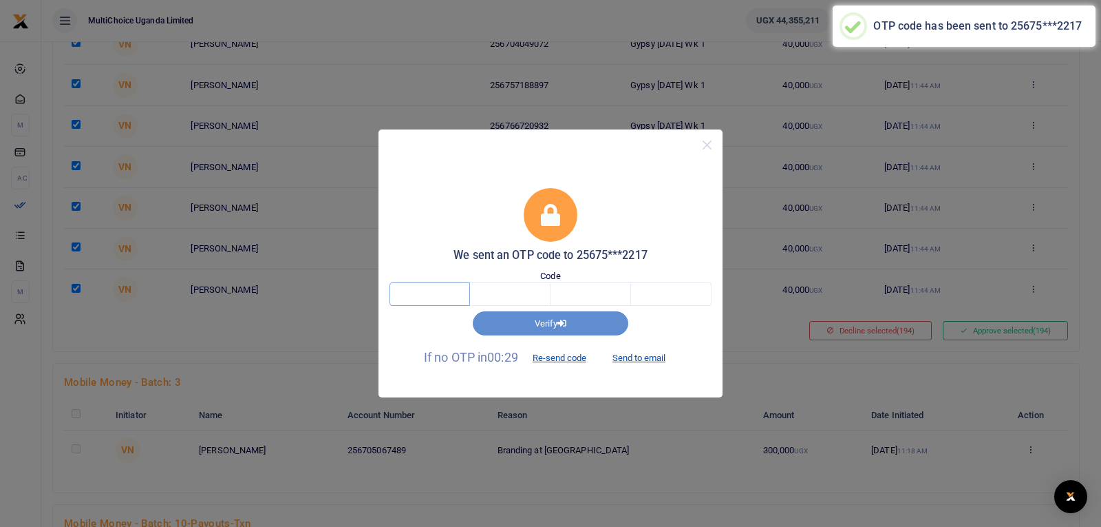
click at [450, 295] on input "text" at bounding box center [430, 293] width 81 height 23
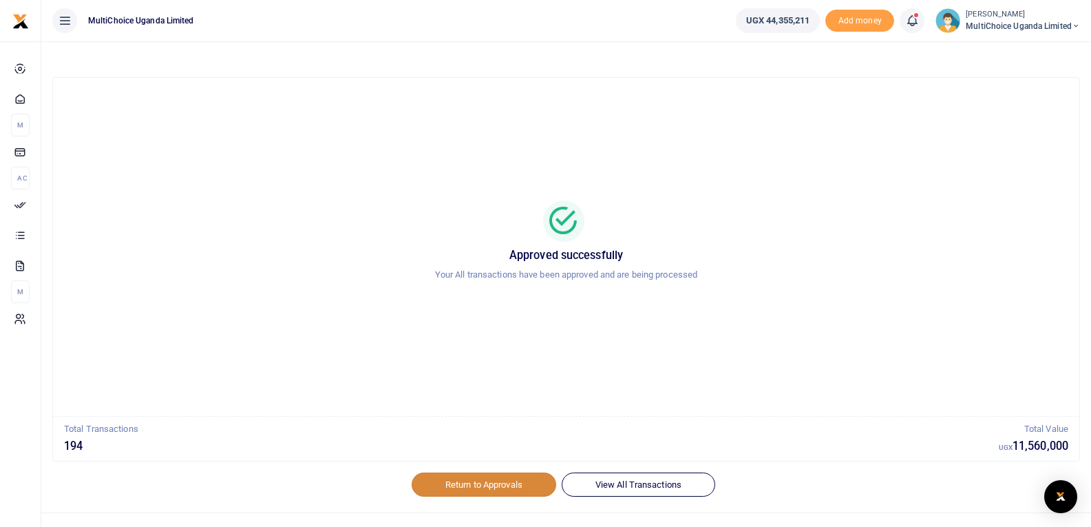
click at [494, 485] on link "Return to Approvals" at bounding box center [484, 483] width 145 height 23
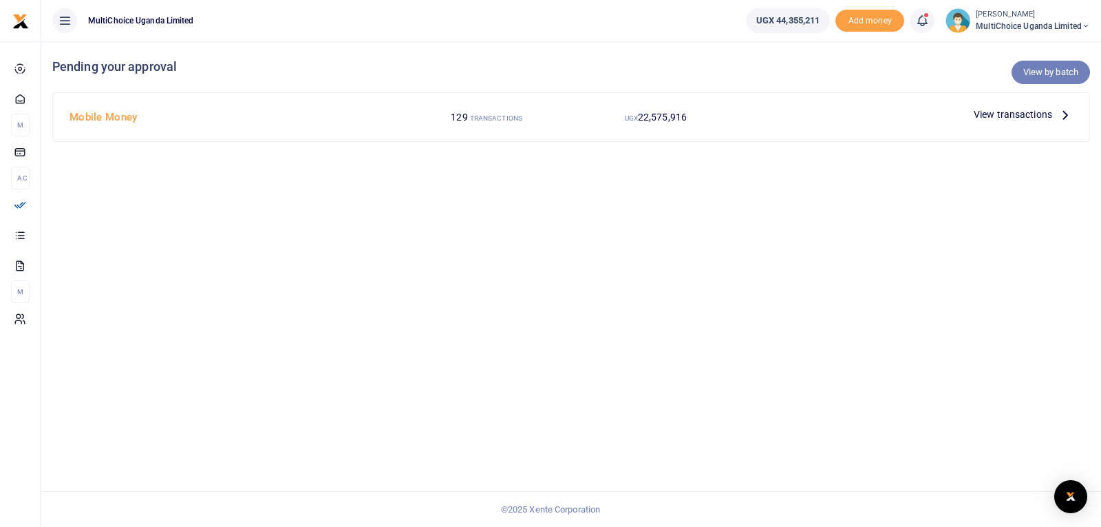
click at [1042, 72] on link "View by batch" at bounding box center [1051, 72] width 78 height 23
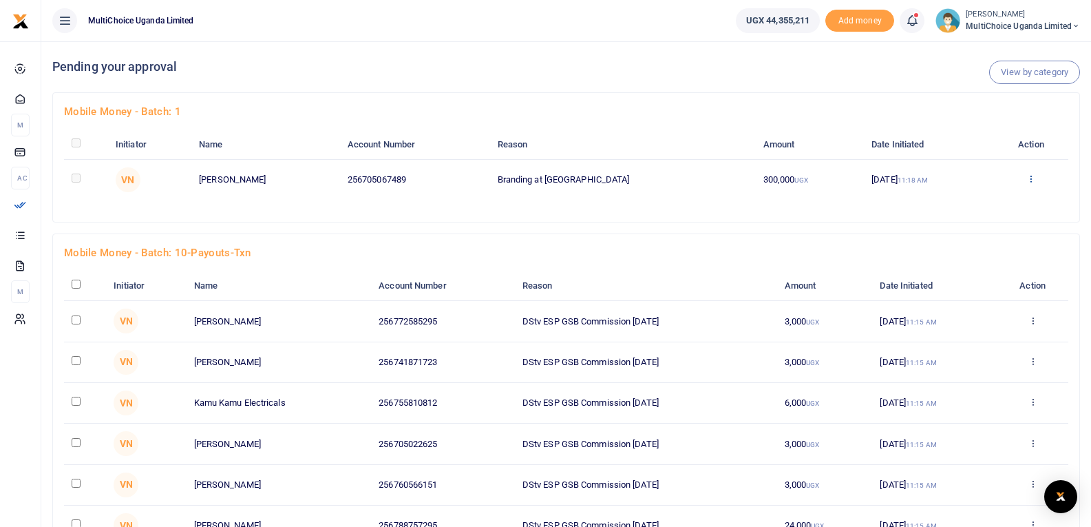
click at [1030, 176] on icon at bounding box center [1030, 178] width 9 height 10
click at [979, 198] on link "Approve" at bounding box center [979, 201] width 109 height 19
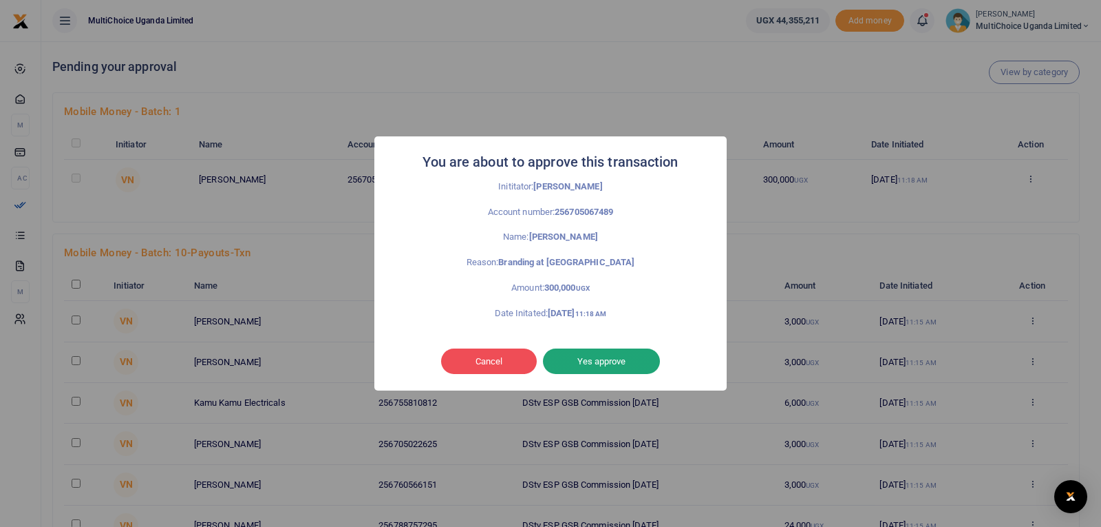
click at [618, 363] on button "Yes approve" at bounding box center [601, 361] width 117 height 26
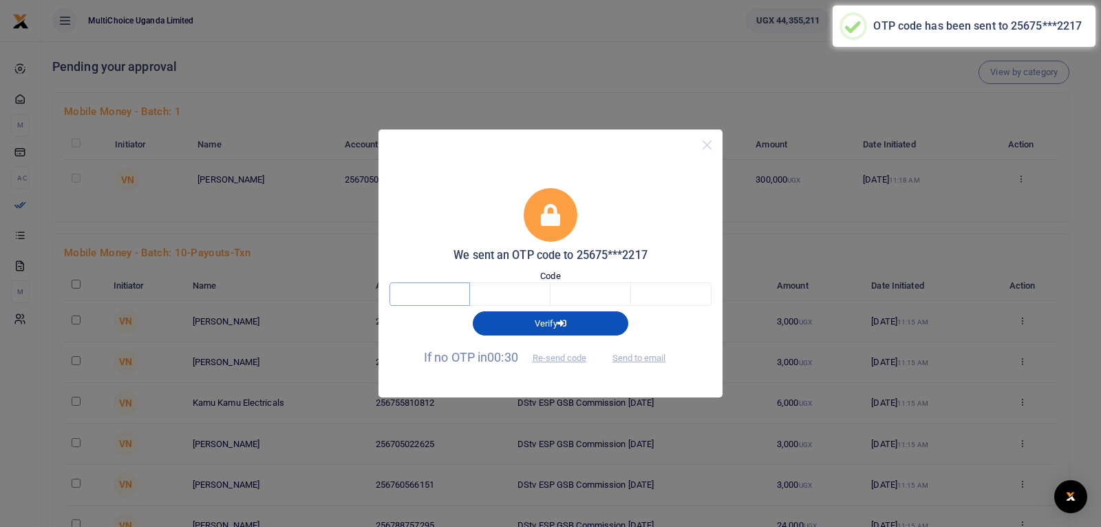
click at [437, 295] on input "text" at bounding box center [430, 293] width 81 height 23
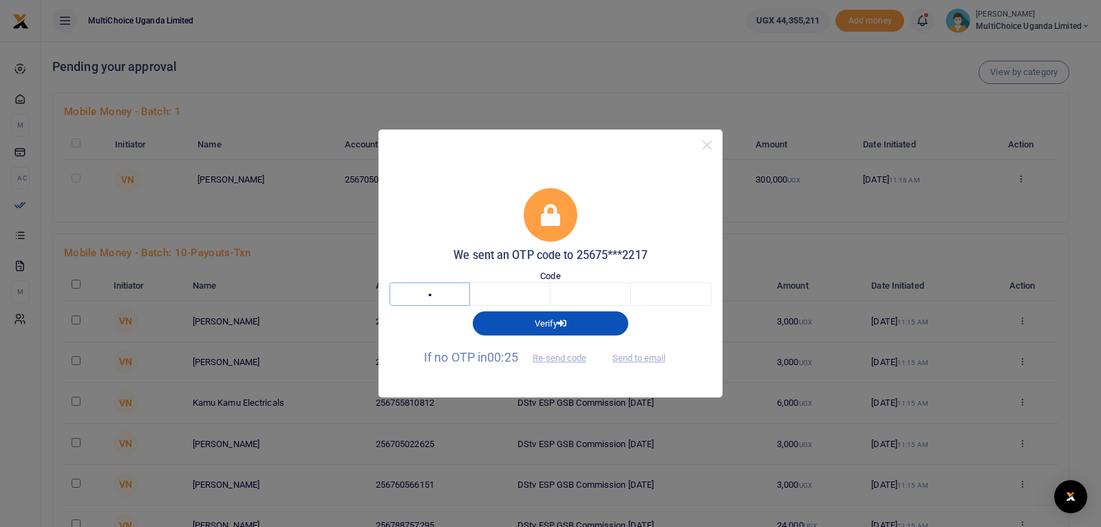
type input "7"
type input "8"
type input "2"
type input "3"
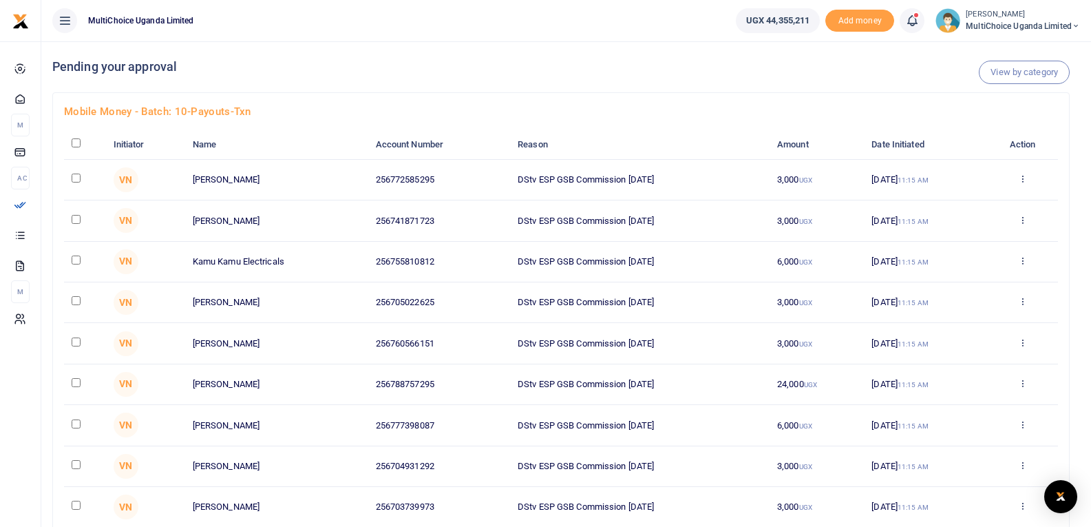
click at [75, 145] on input "checkbox" at bounding box center [76, 142] width 9 height 9
checkbox input "true"
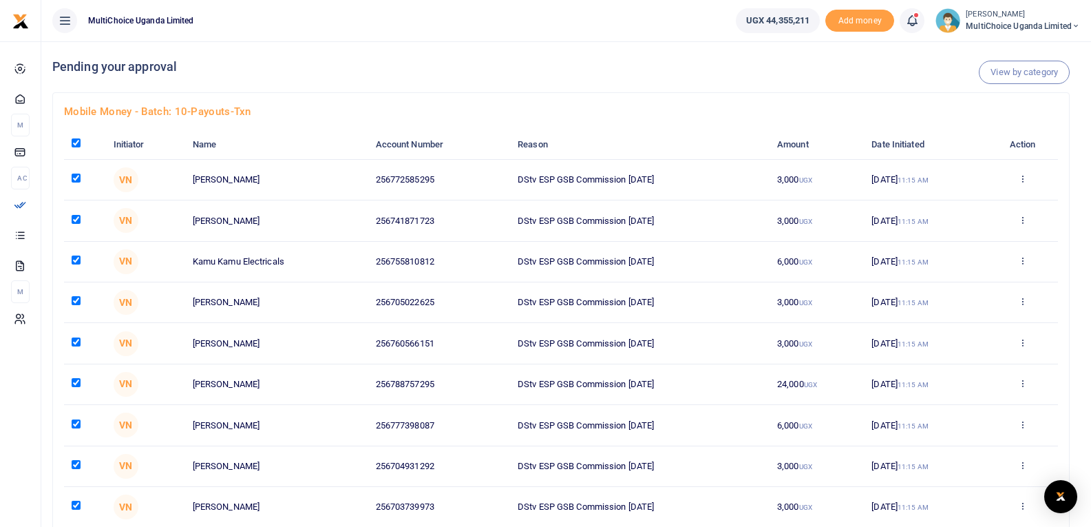
checkbox input "true"
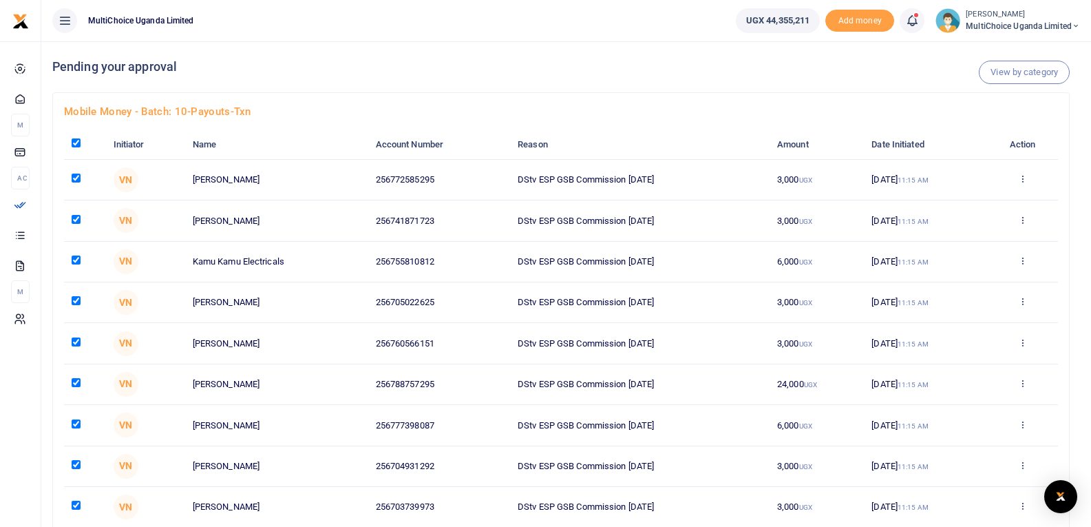
checkbox input "true"
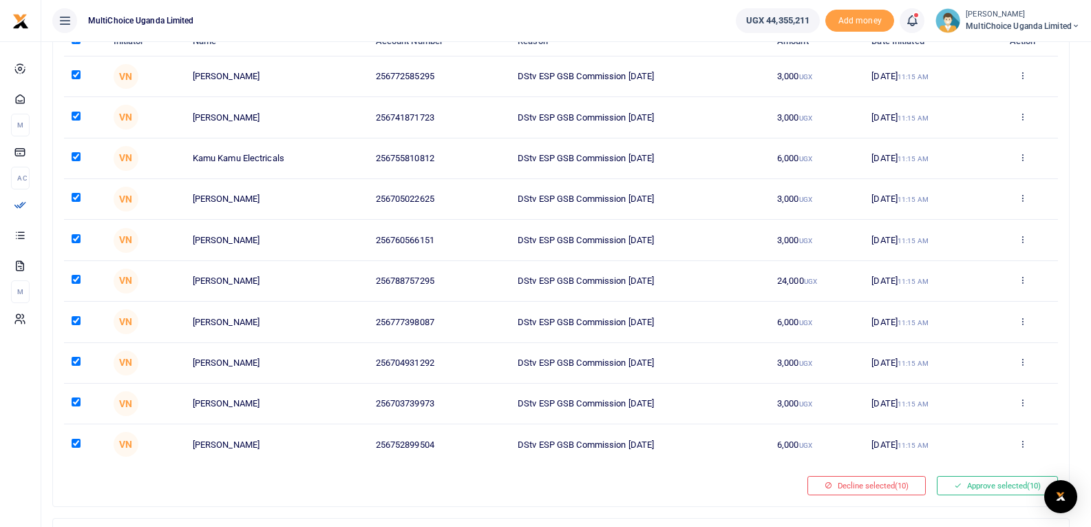
scroll to position [138, 0]
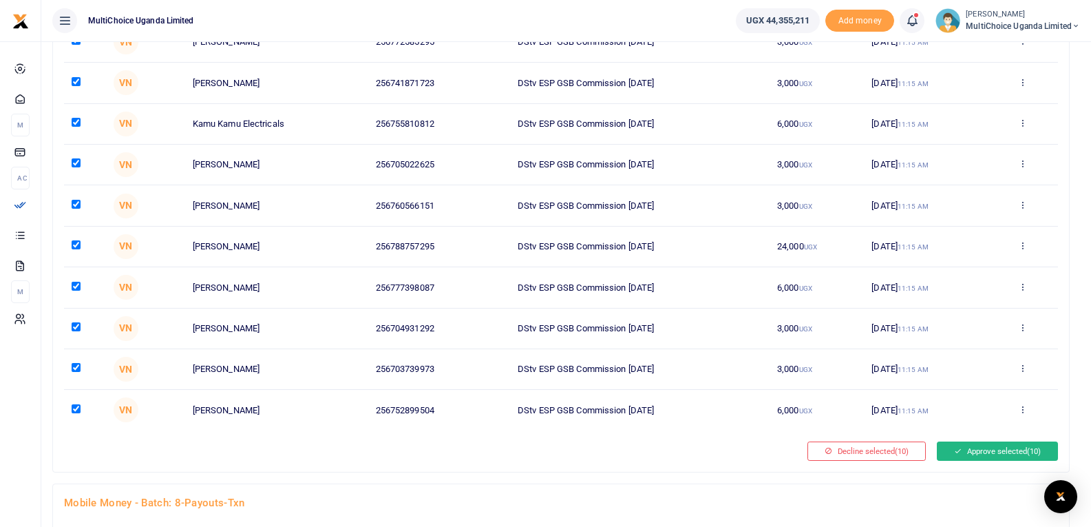
click at [997, 454] on button "Approve selected (10)" at bounding box center [997, 450] width 121 height 19
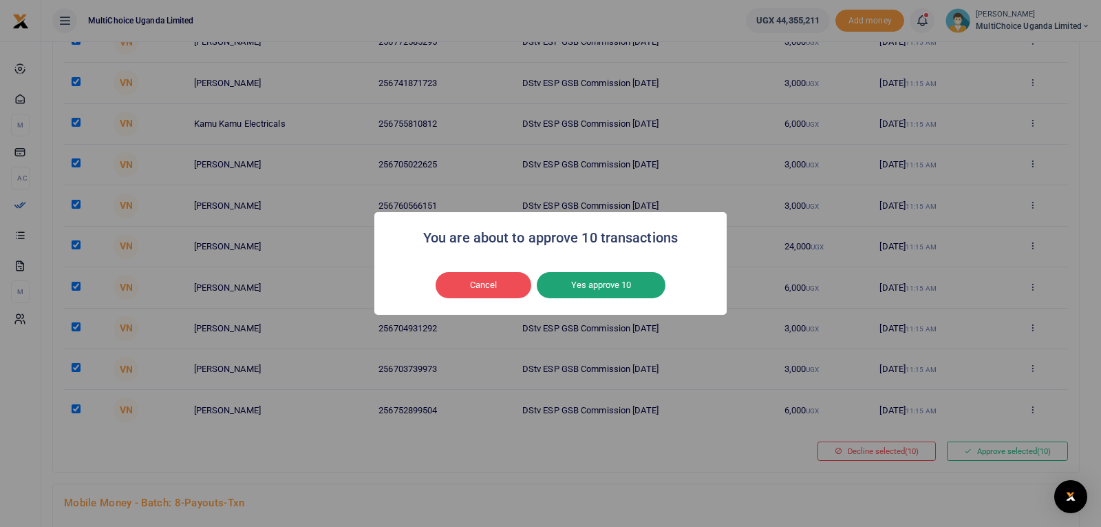
click at [611, 284] on button "Yes approve 10" at bounding box center [601, 285] width 129 height 26
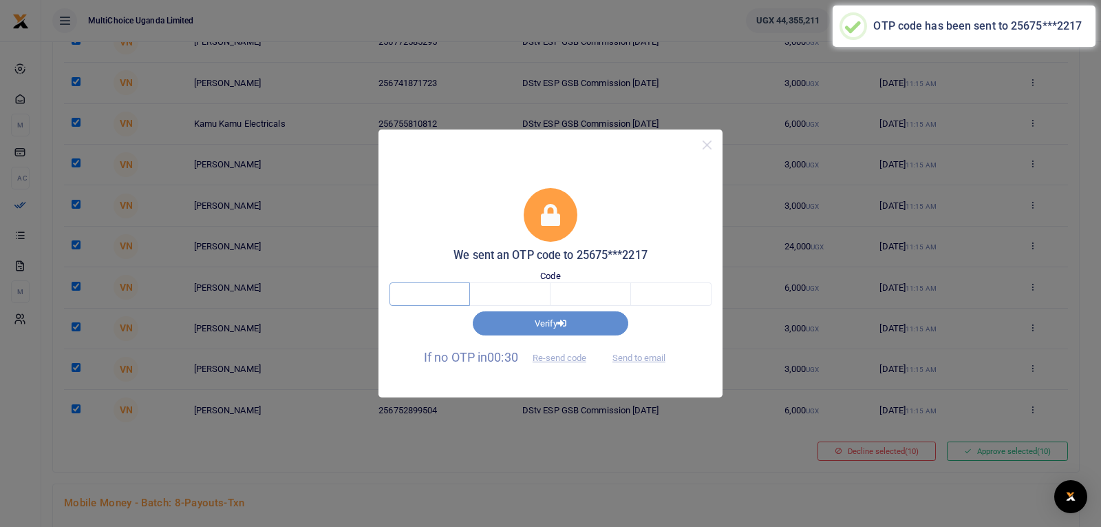
click at [454, 292] on input "text" at bounding box center [430, 293] width 81 height 23
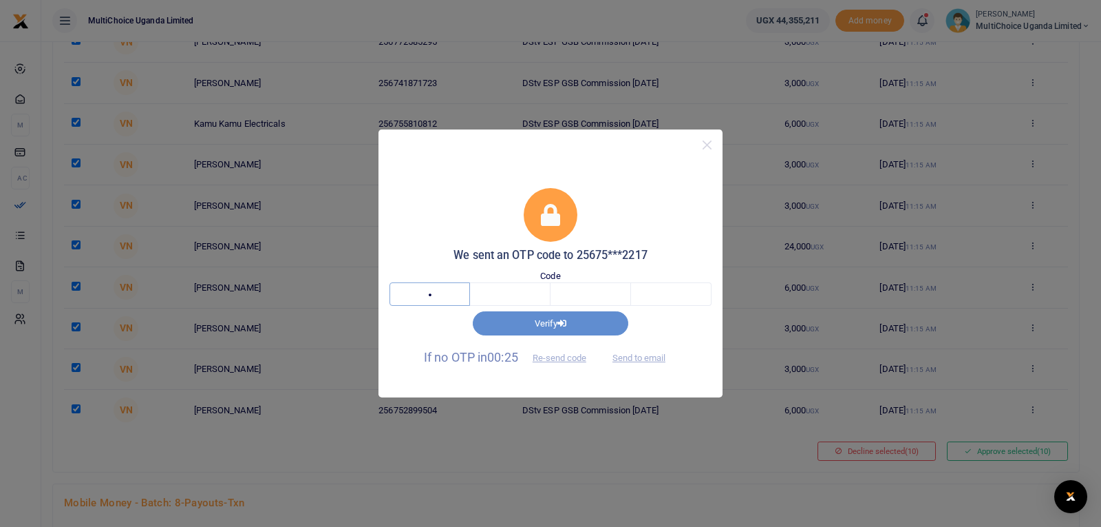
type input "4"
type input "1"
type input "7"
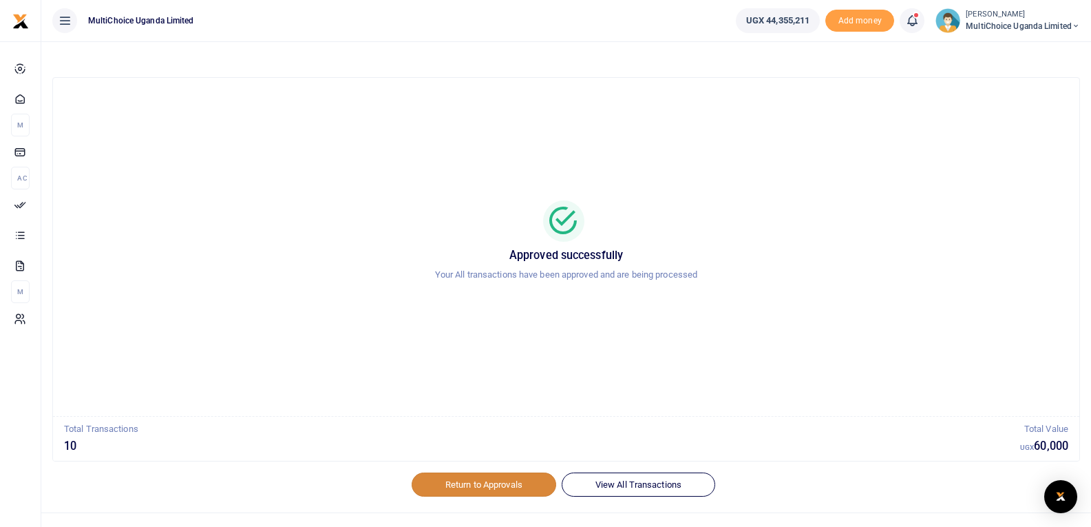
click at [471, 482] on link "Return to Approvals" at bounding box center [484, 483] width 145 height 23
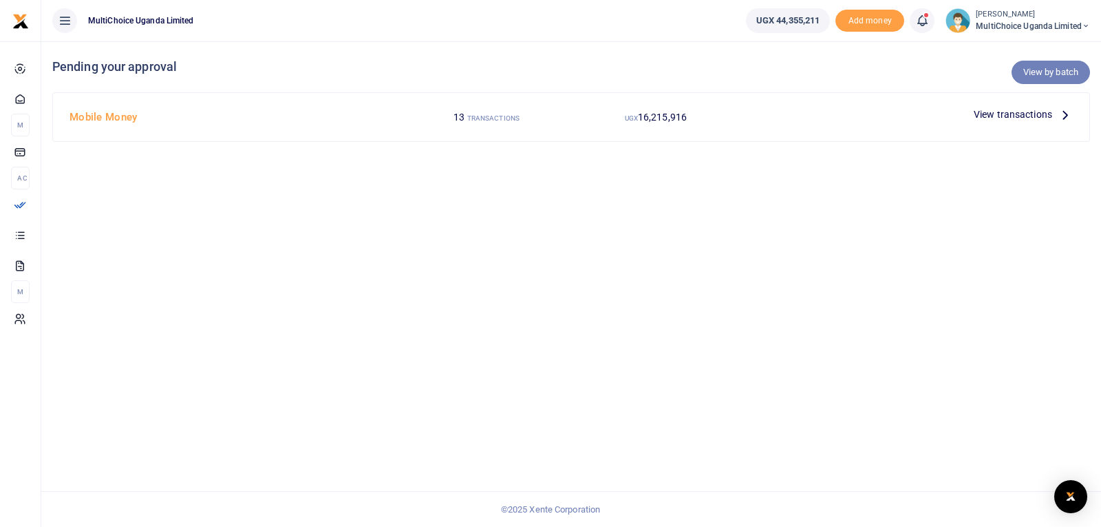
click at [1053, 74] on link "View by batch" at bounding box center [1051, 72] width 78 height 23
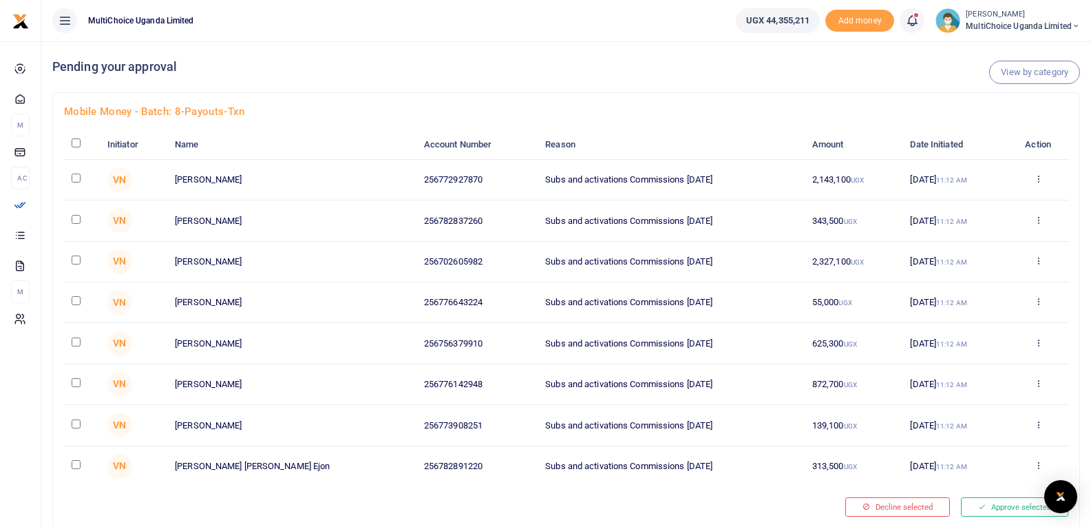
click at [76, 144] on input "checkbox" at bounding box center [76, 142] width 9 height 9
checkbox input "true"
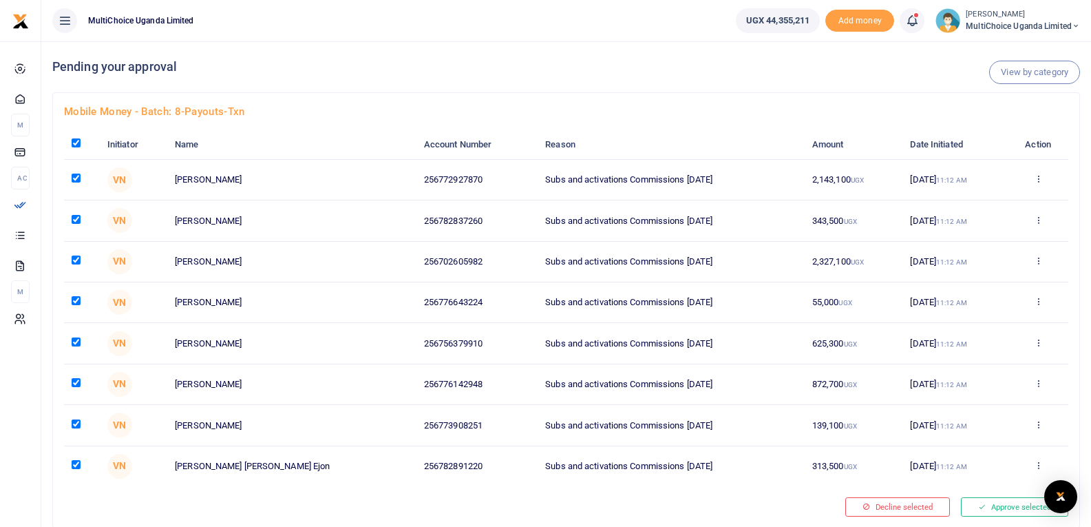
checkbox input "true"
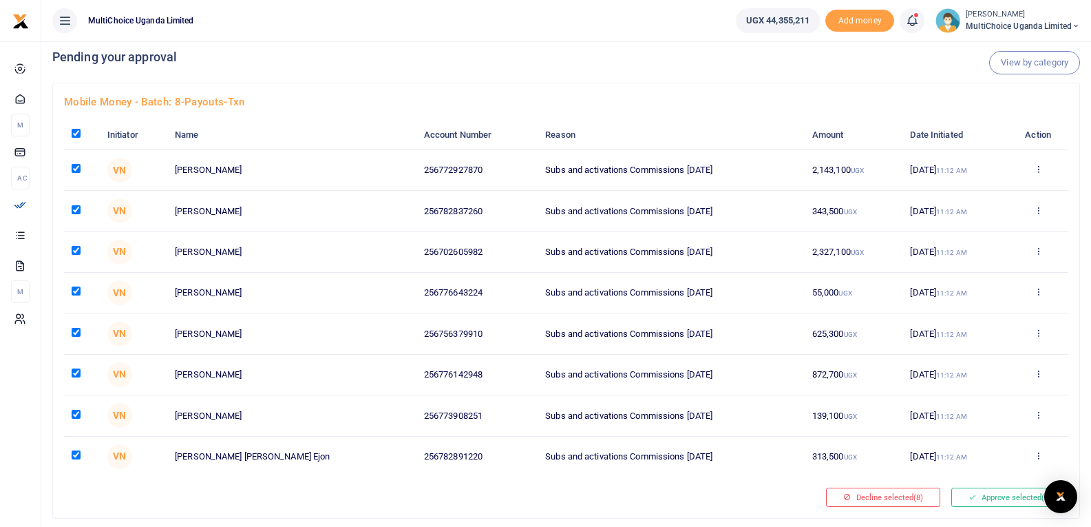
scroll to position [138, 0]
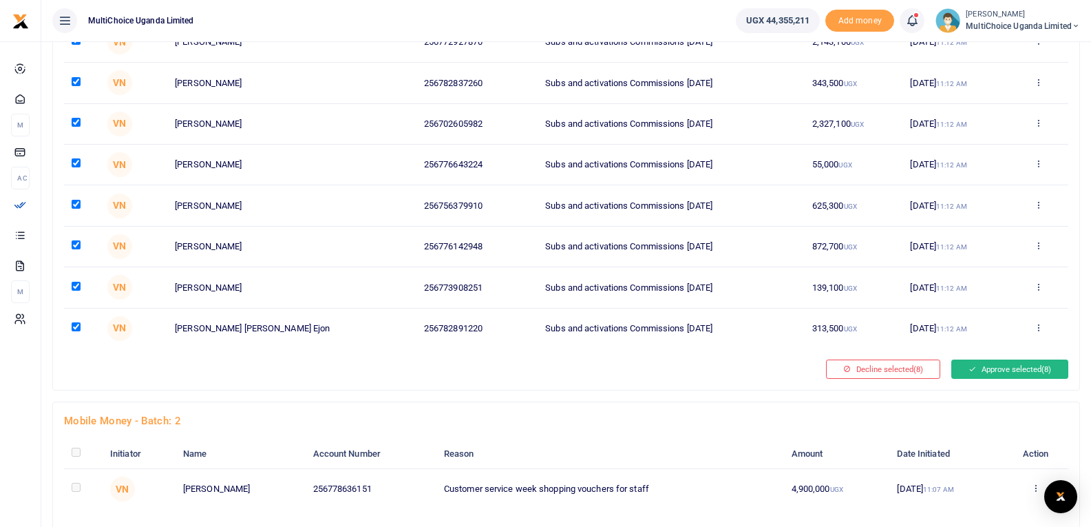
click at [1014, 372] on button "Approve selected (8)" at bounding box center [1009, 368] width 117 height 19
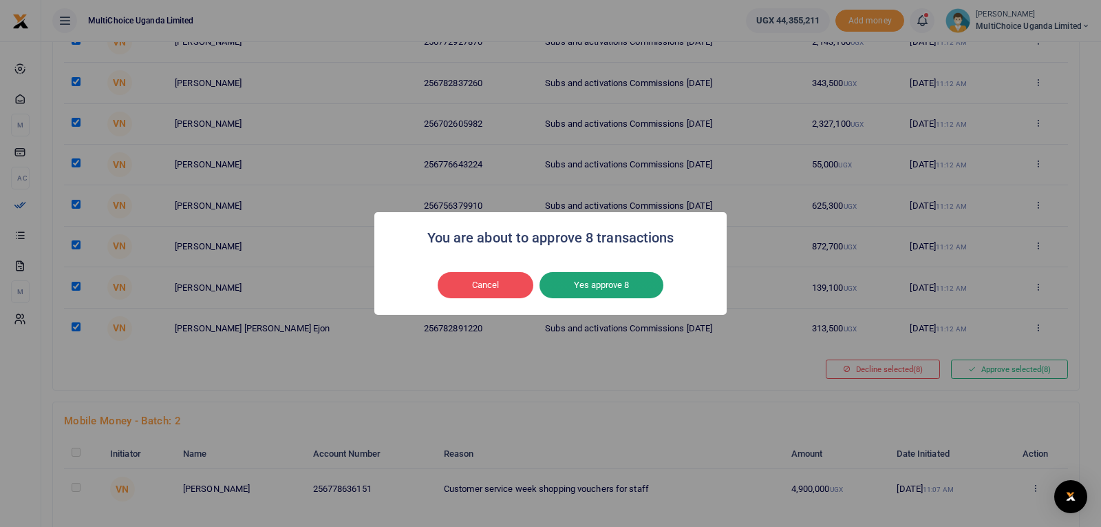
click at [613, 282] on button "Yes approve 8" at bounding box center [602, 285] width 124 height 26
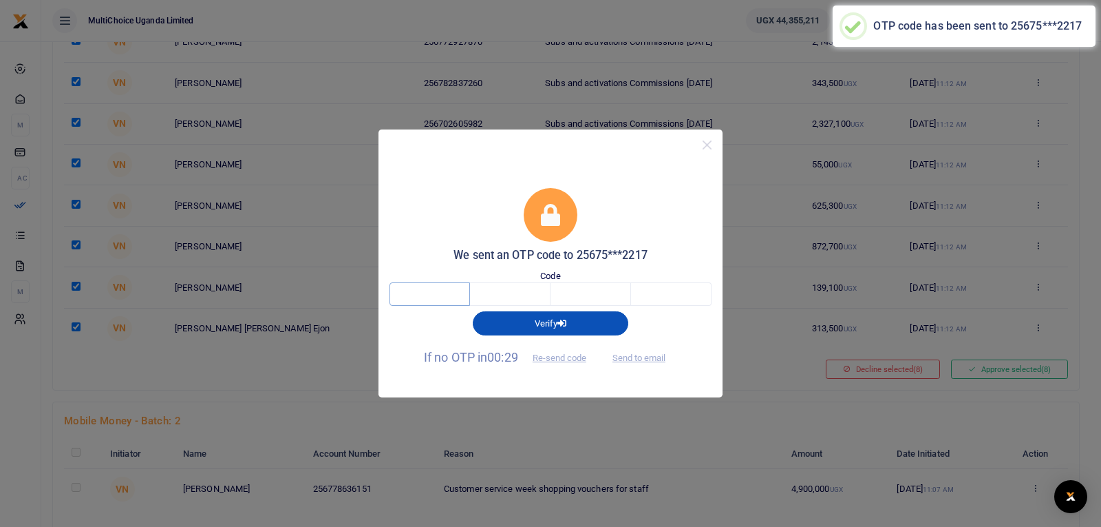
click at [456, 288] on input "text" at bounding box center [430, 293] width 81 height 23
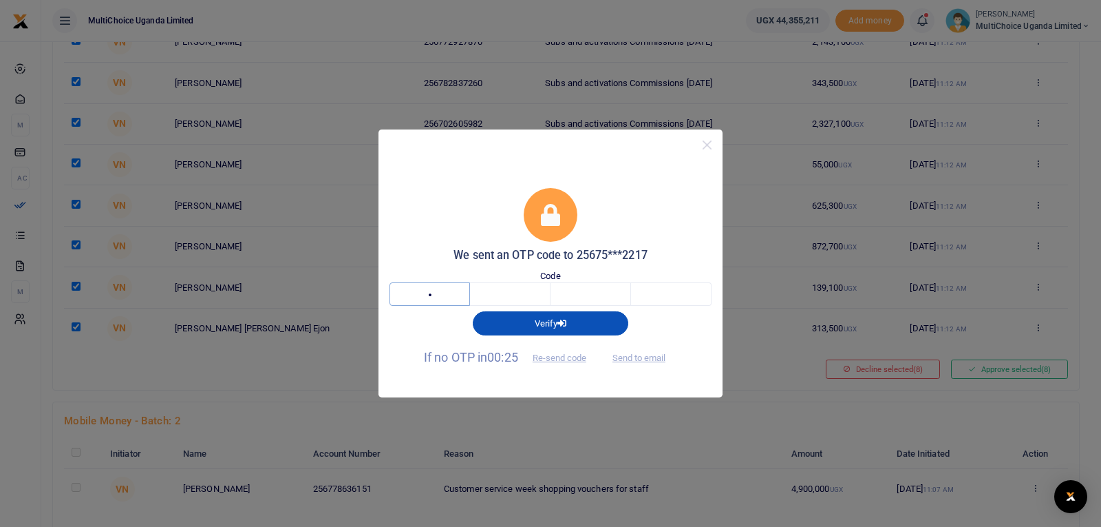
type input "9"
type input "3"
type input "8"
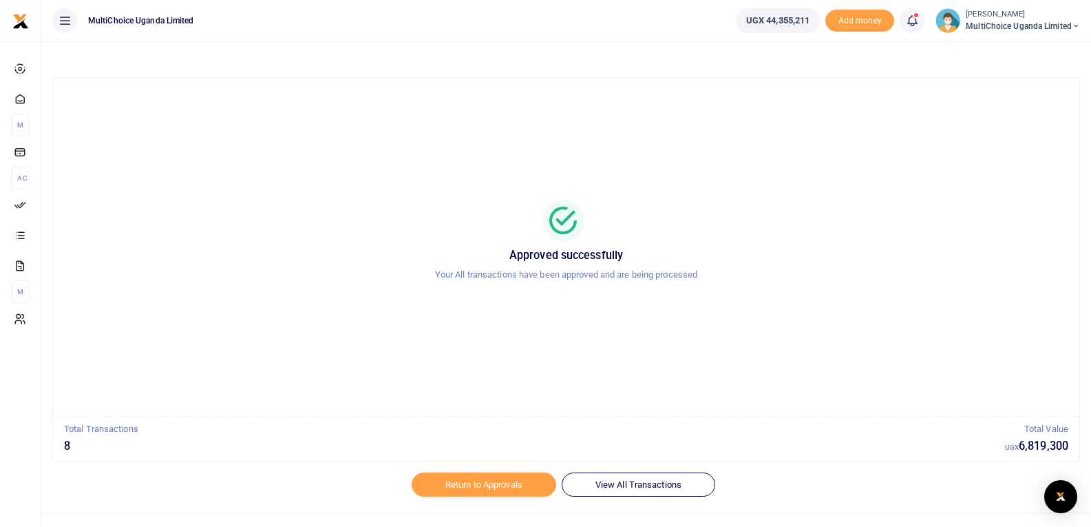
click at [909, 21] on icon at bounding box center [912, 20] width 14 height 15
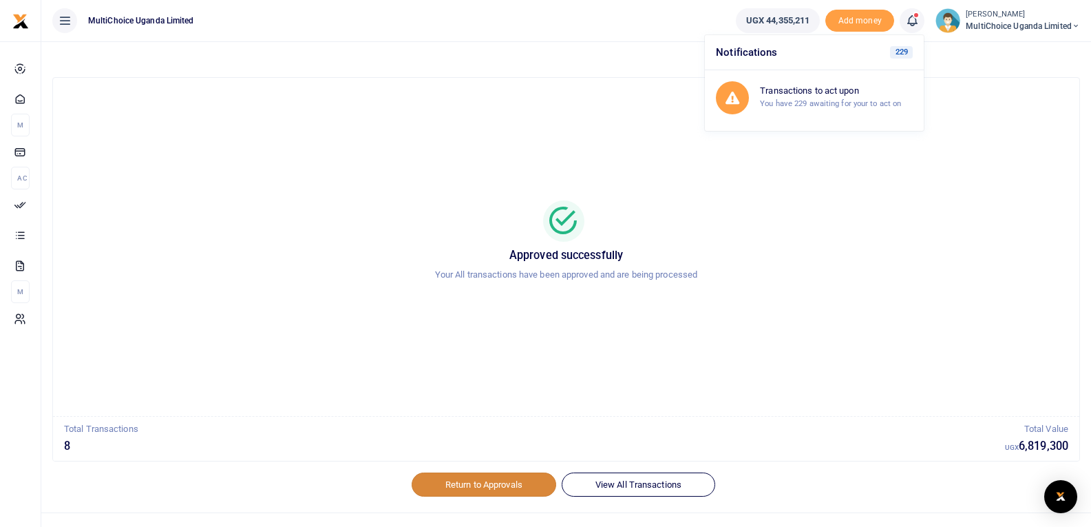
click at [489, 490] on link "Return to Approvals" at bounding box center [484, 483] width 145 height 23
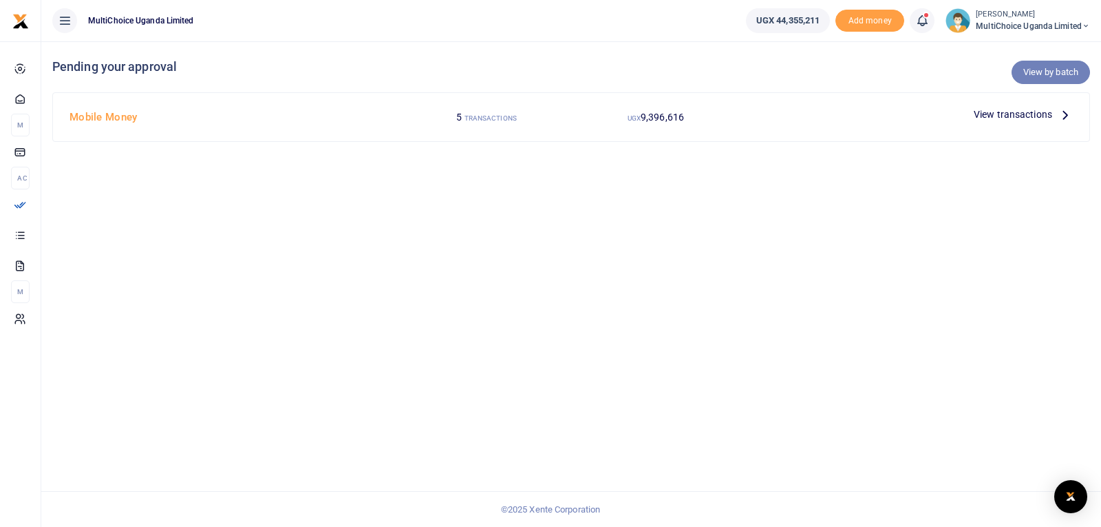
click at [1039, 70] on link "View by batch" at bounding box center [1051, 72] width 78 height 23
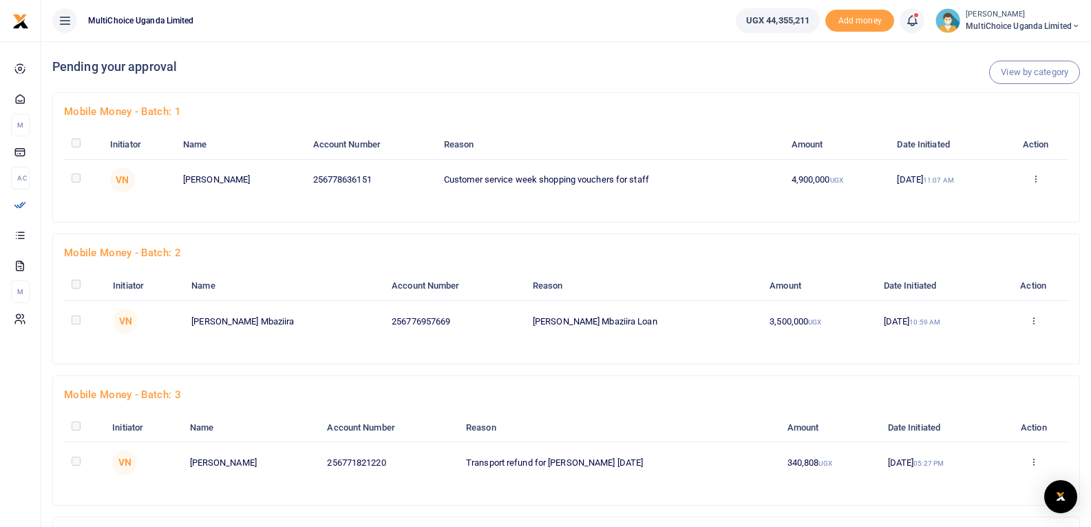
click at [78, 149] on th at bounding box center [83, 144] width 39 height 29
click at [1037, 180] on icon at bounding box center [1035, 178] width 9 height 10
click at [999, 202] on link "Approve" at bounding box center [986, 201] width 109 height 19
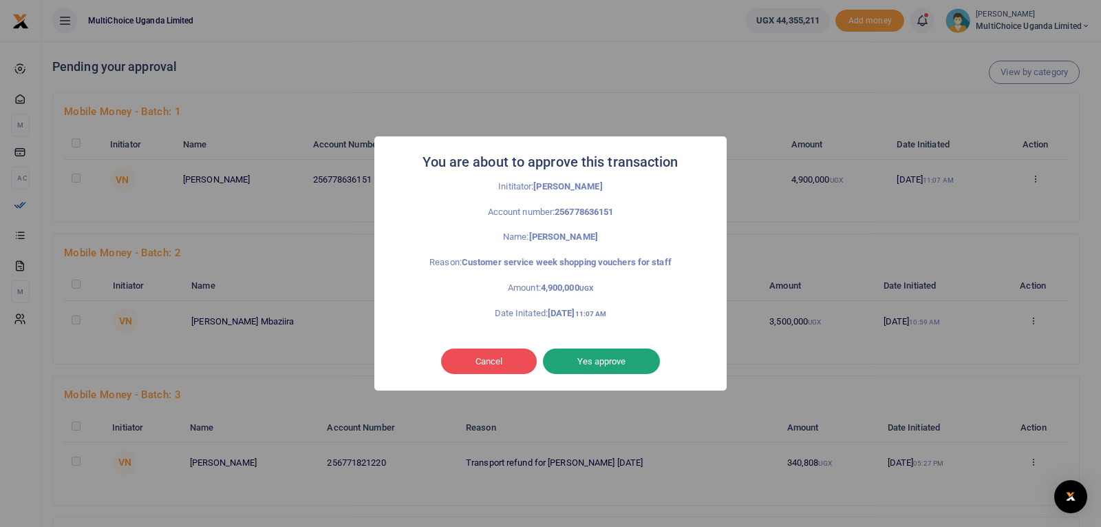
click at [591, 357] on button "Yes approve" at bounding box center [601, 361] width 117 height 26
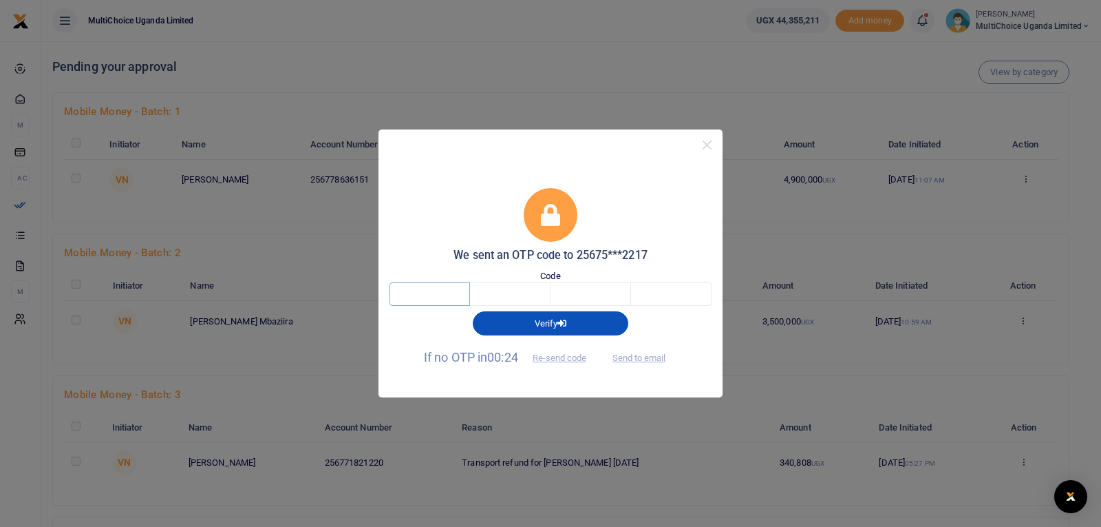
click at [445, 297] on input "text" at bounding box center [430, 293] width 81 height 23
type input "9"
type input "7"
type input "1"
type input "2"
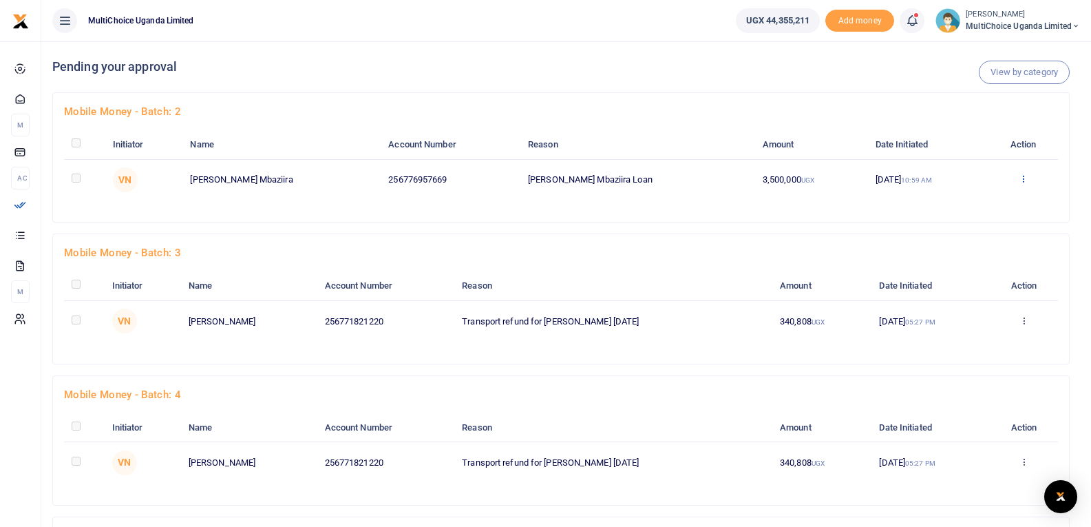
click at [1019, 176] on icon at bounding box center [1023, 178] width 9 height 10
click at [947, 203] on link "Approve" at bounding box center [970, 201] width 109 height 19
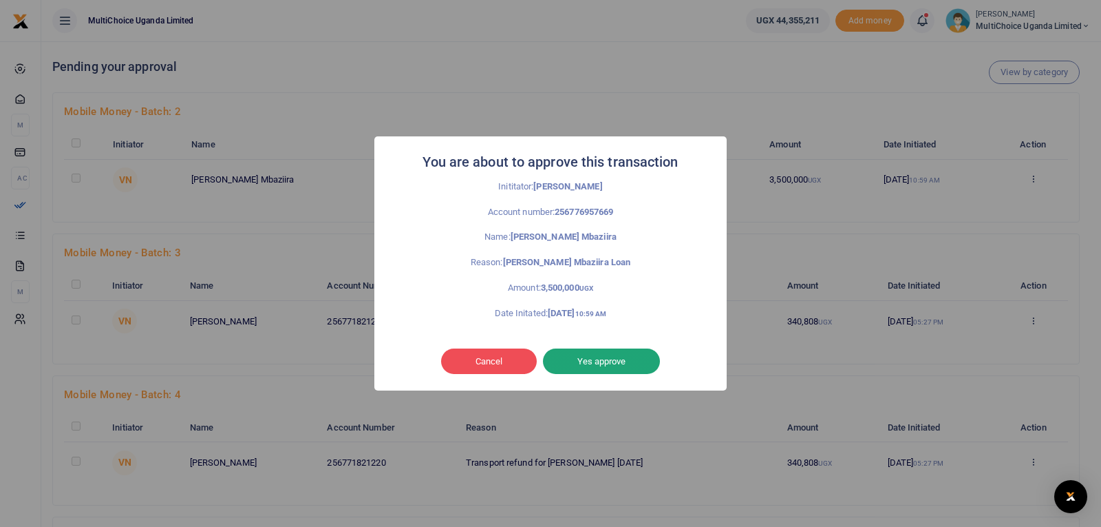
click at [604, 363] on button "Yes approve" at bounding box center [601, 361] width 117 height 26
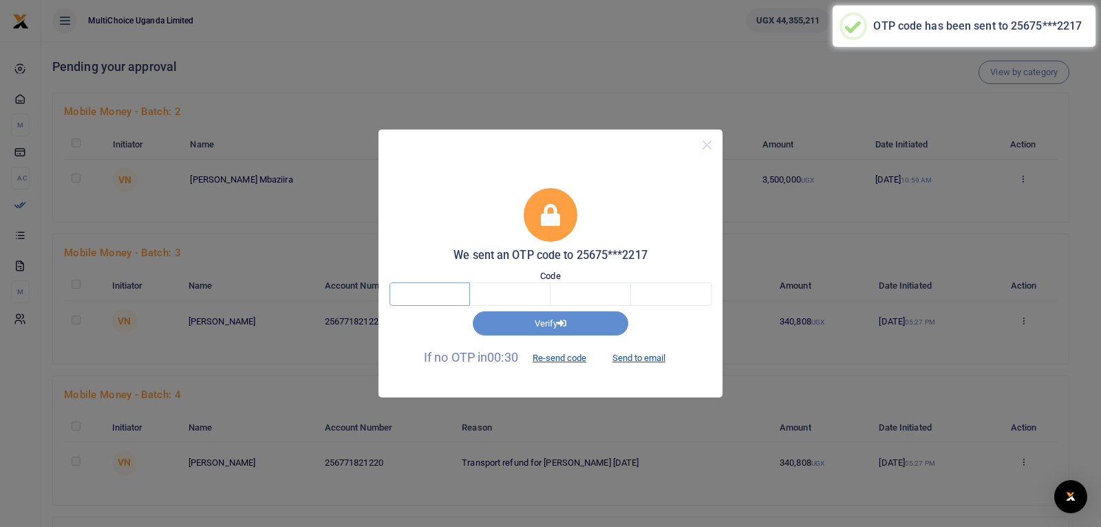
click at [450, 286] on input "text" at bounding box center [430, 293] width 81 height 23
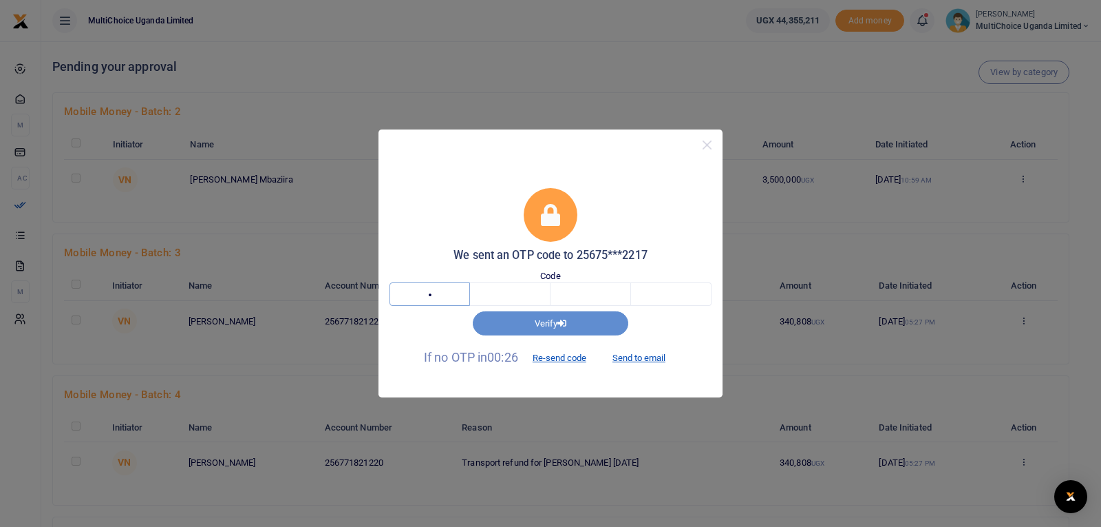
type input "8"
type input "1"
type input "5"
type input "1"
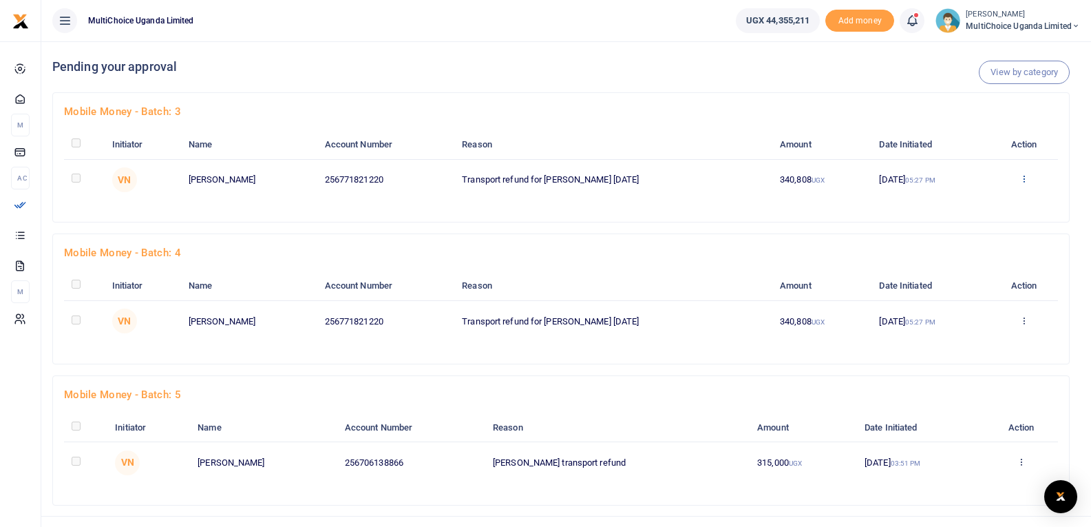
click at [1028, 181] on icon at bounding box center [1023, 178] width 9 height 10
click at [979, 197] on link "Approve" at bounding box center [976, 201] width 109 height 19
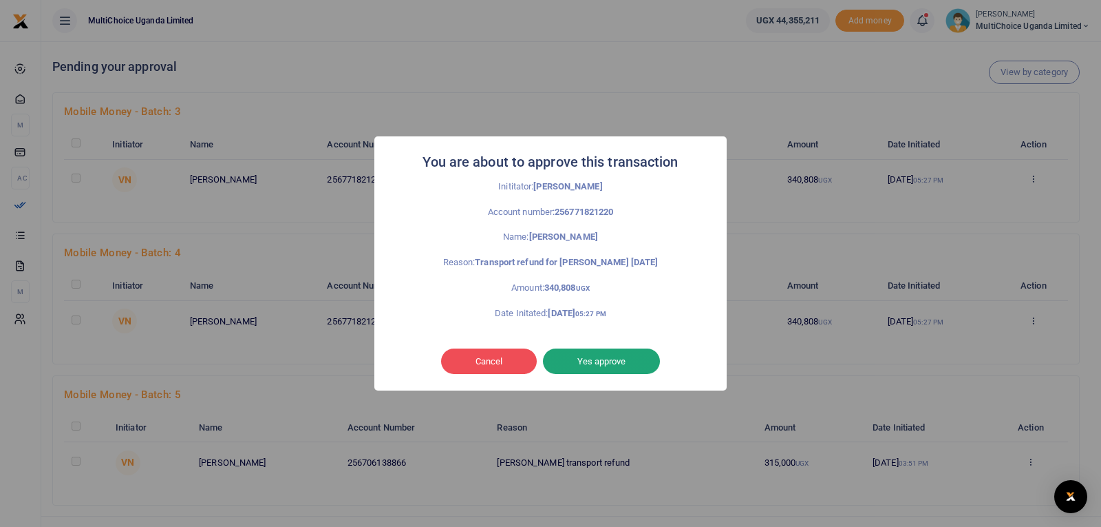
click at [579, 357] on button "Yes approve" at bounding box center [601, 361] width 117 height 26
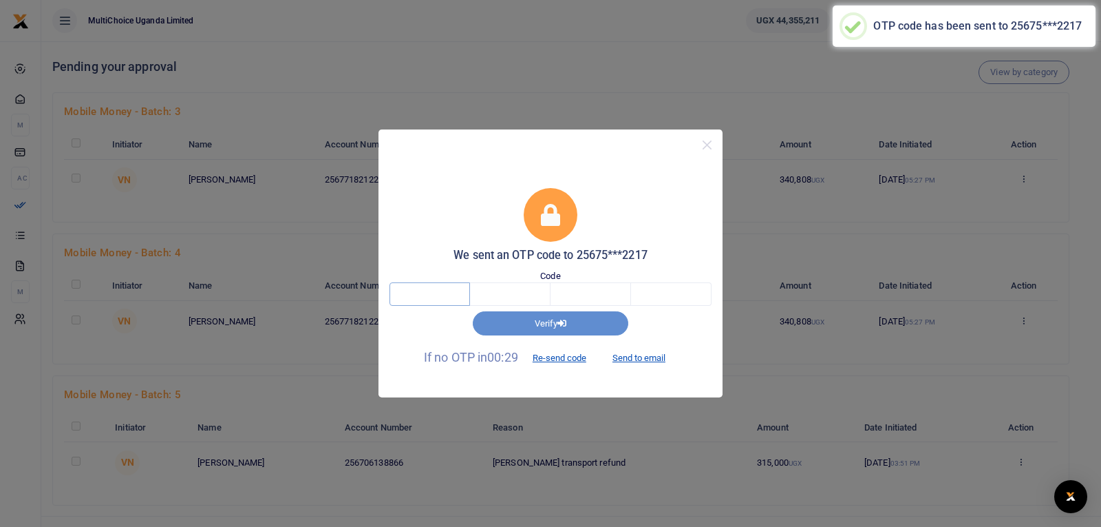
click at [454, 297] on input "text" at bounding box center [430, 293] width 81 height 23
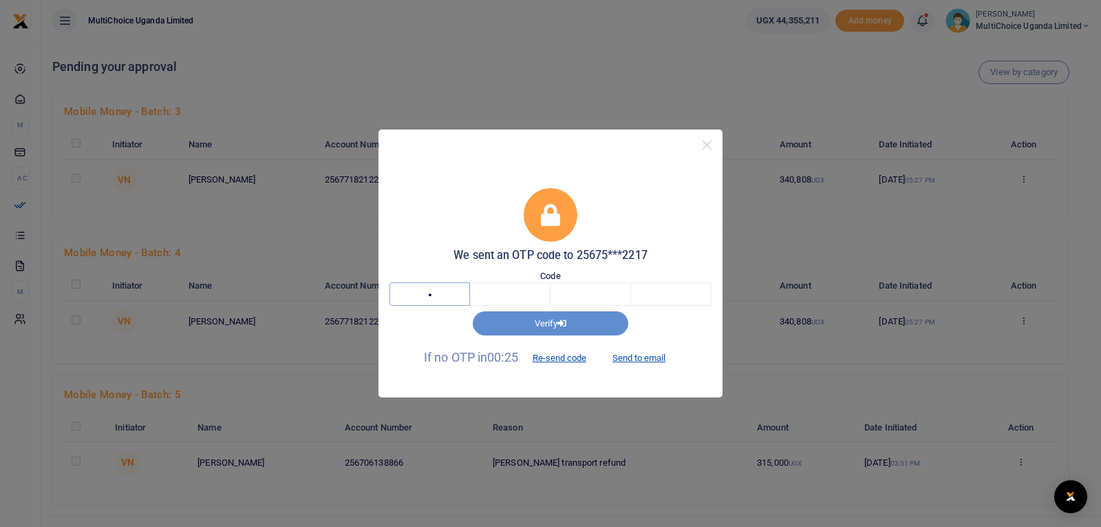
type input "7"
type input "4"
type input "2"
type input "7"
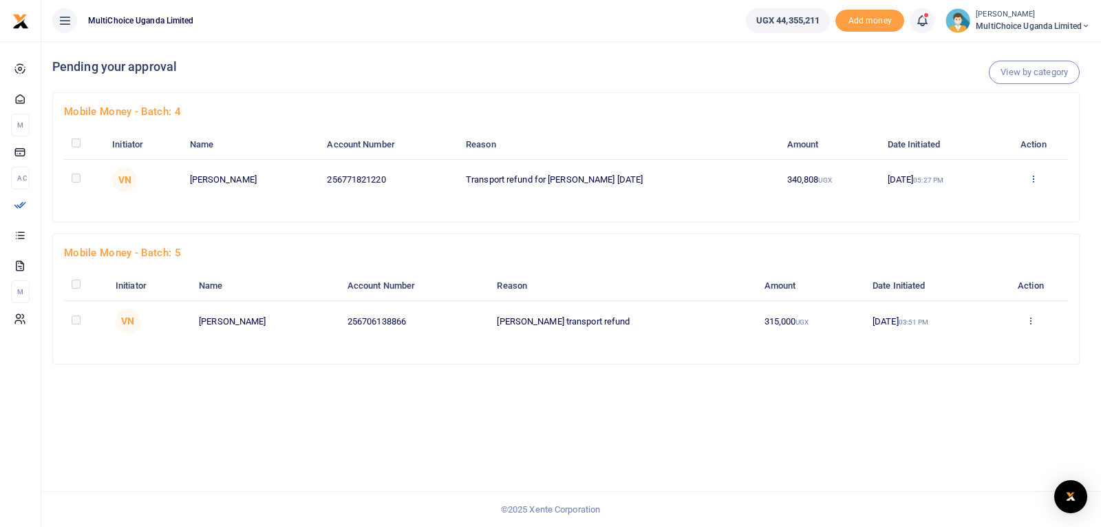
click at [1038, 177] on icon at bounding box center [1033, 178] width 9 height 10
click at [971, 200] on link "Approve" at bounding box center [987, 201] width 109 height 19
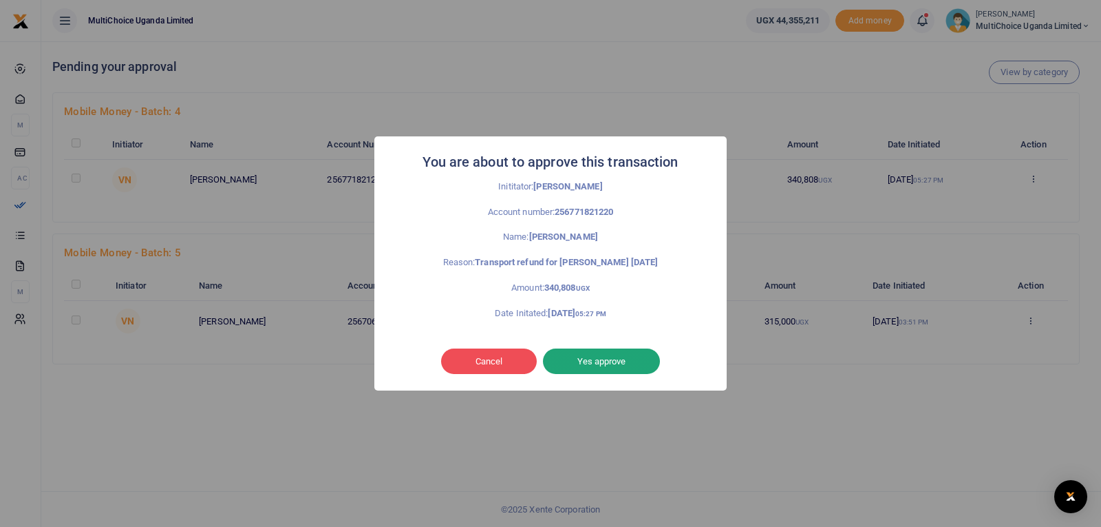
click at [633, 363] on button "Yes approve" at bounding box center [601, 361] width 117 height 26
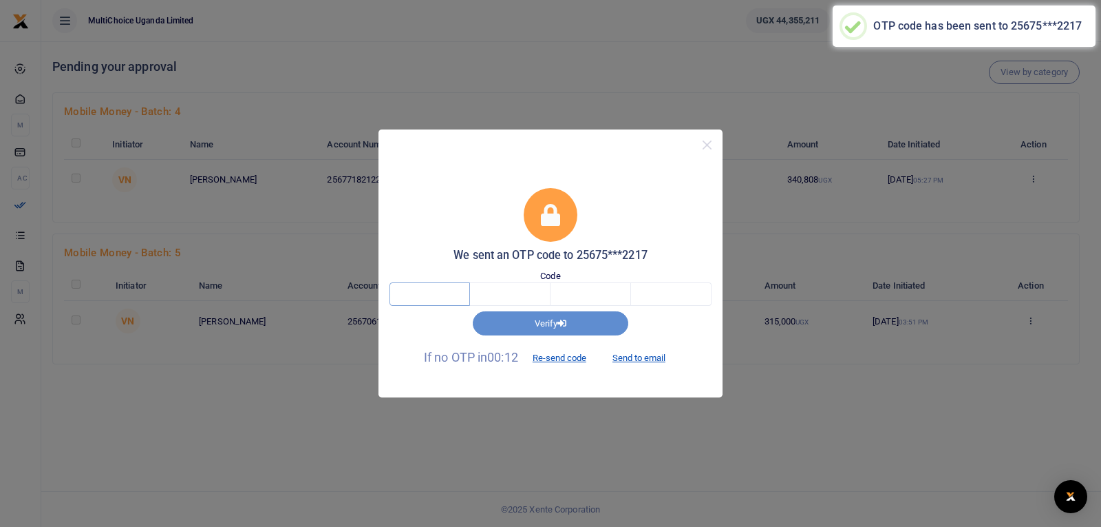
click at [443, 296] on input "text" at bounding box center [430, 293] width 81 height 23
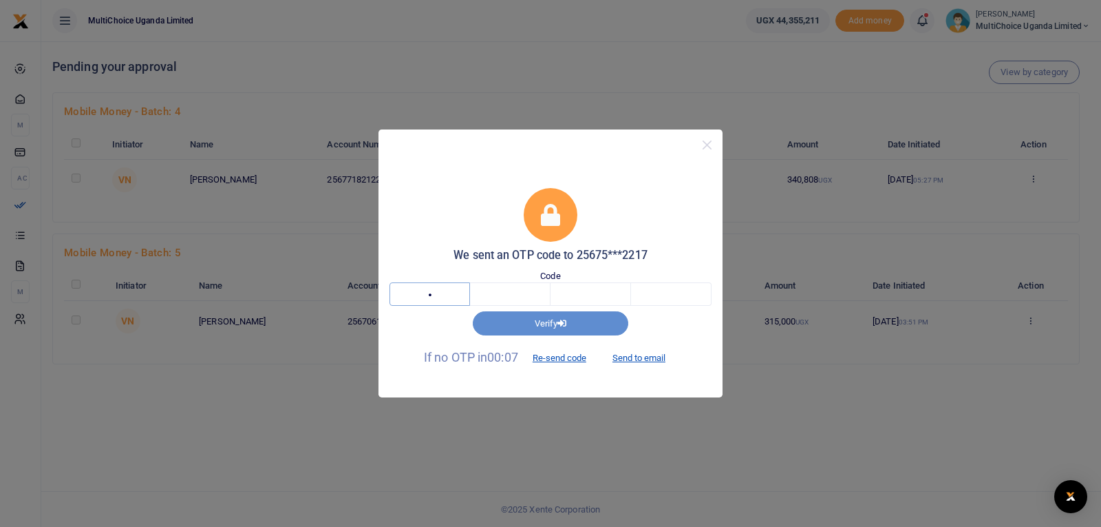
type input "9"
type input "6"
type input "3"
type input "6"
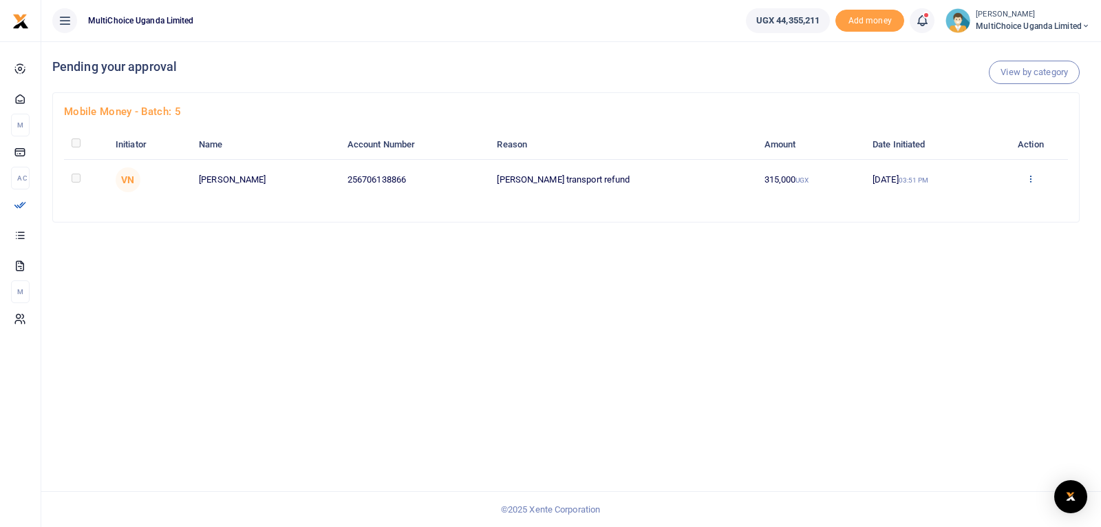
click at [1031, 180] on icon at bounding box center [1030, 178] width 9 height 10
click at [992, 201] on link "Approve" at bounding box center [982, 201] width 109 height 19
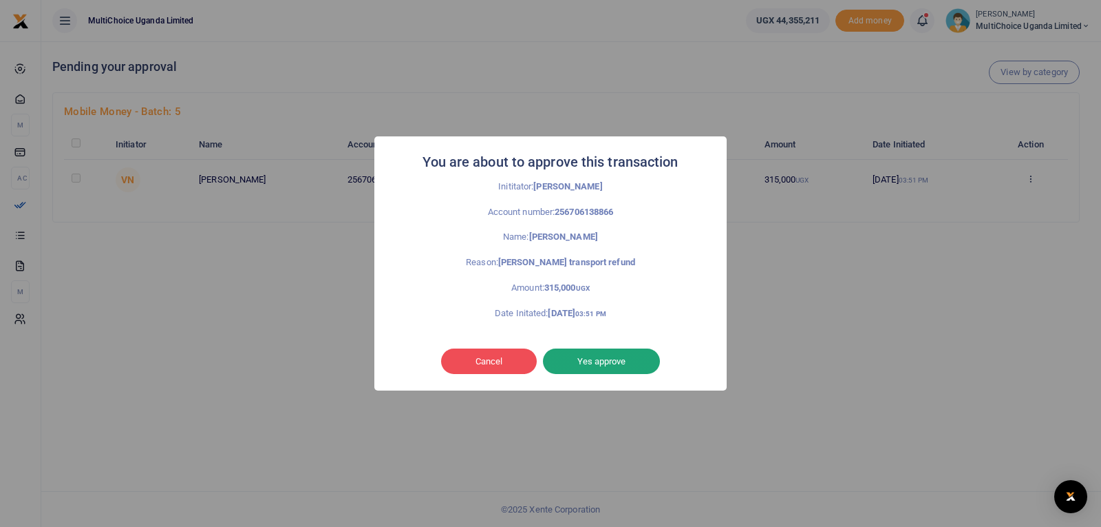
click at [628, 363] on button "Yes approve" at bounding box center [601, 361] width 117 height 26
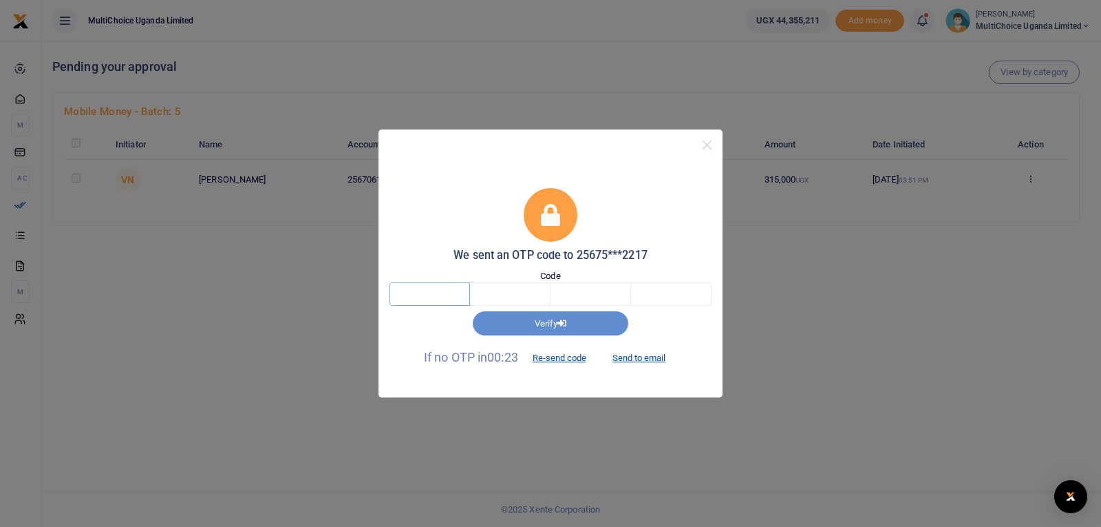
click at [448, 290] on input "text" at bounding box center [430, 293] width 81 height 23
type input "1"
type input "6"
type input "2"
